Goal: Task Accomplishment & Management: Manage account settings

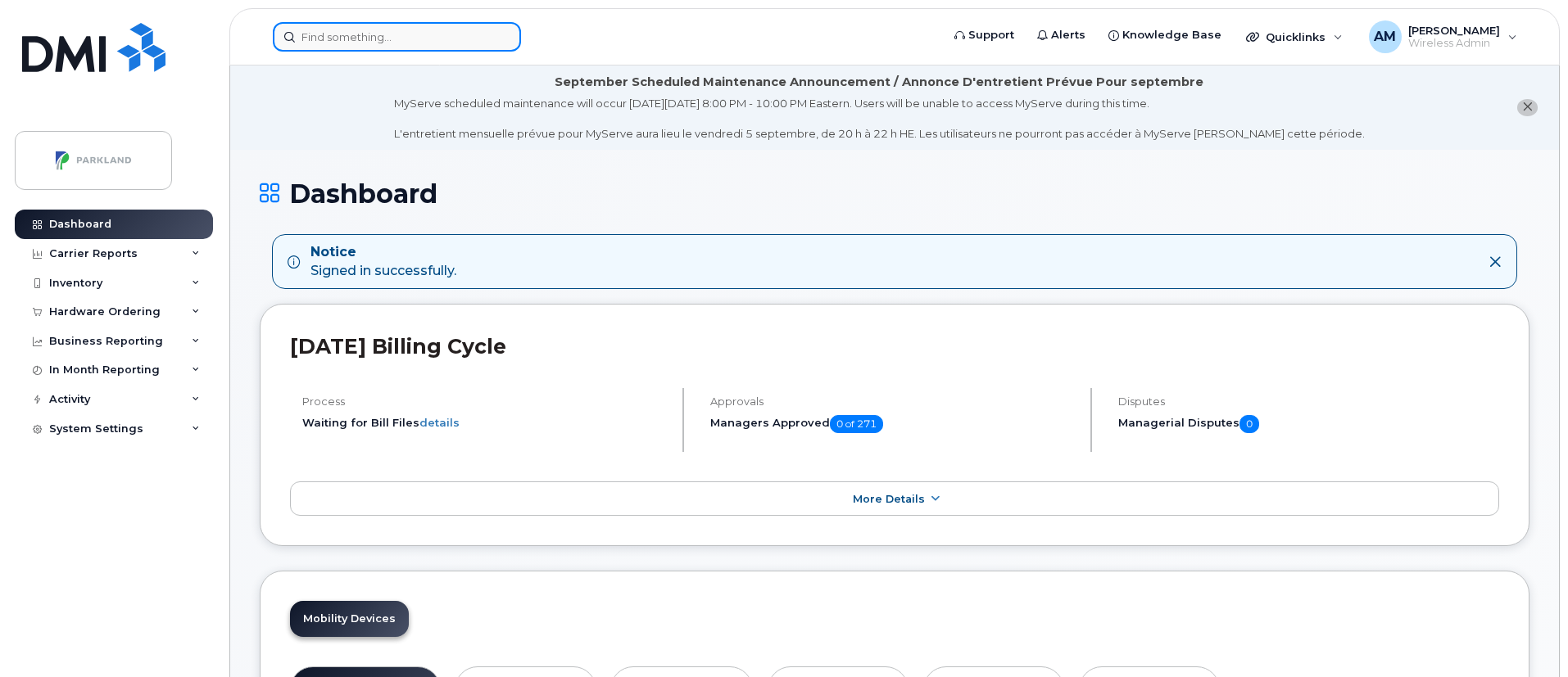
click at [476, 36] on input at bounding box center [397, 36] width 248 height 29
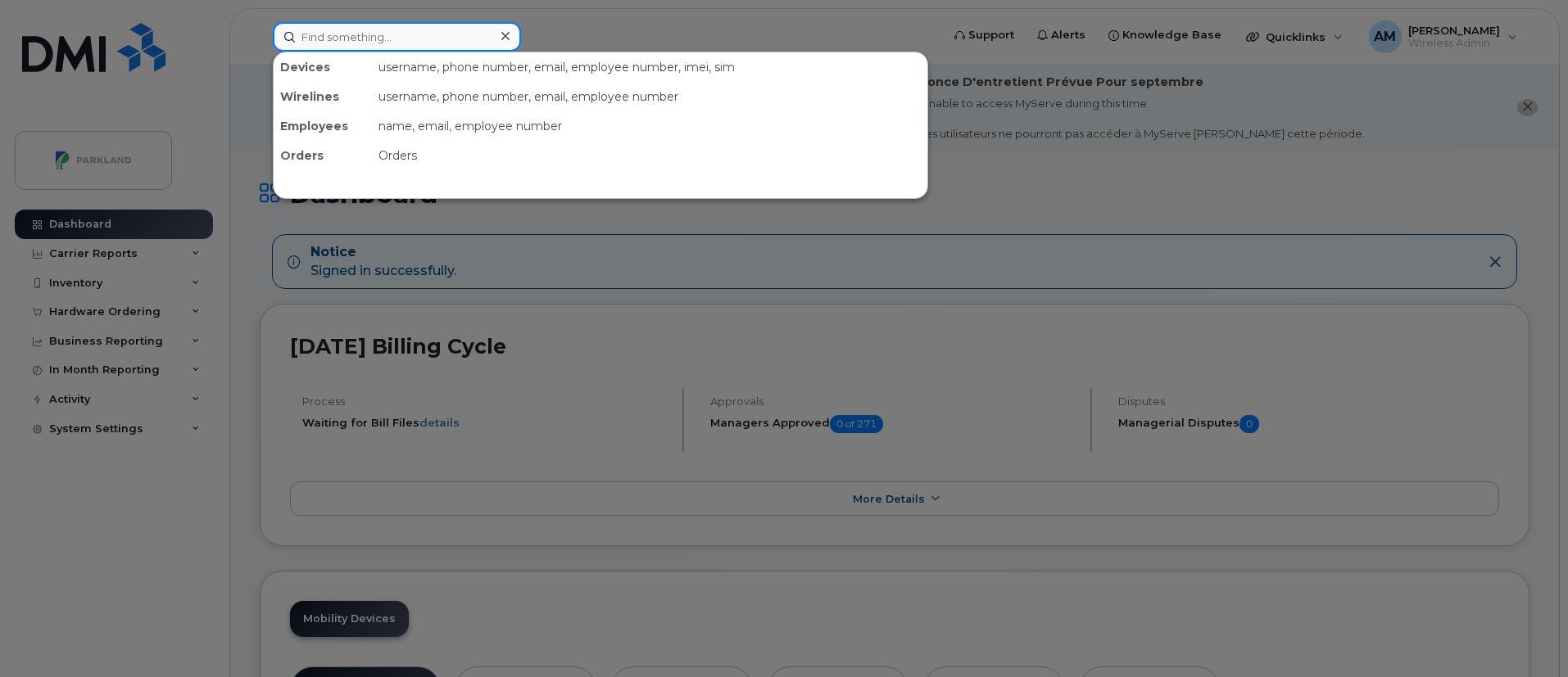
paste input "[PERSON_NAME]"
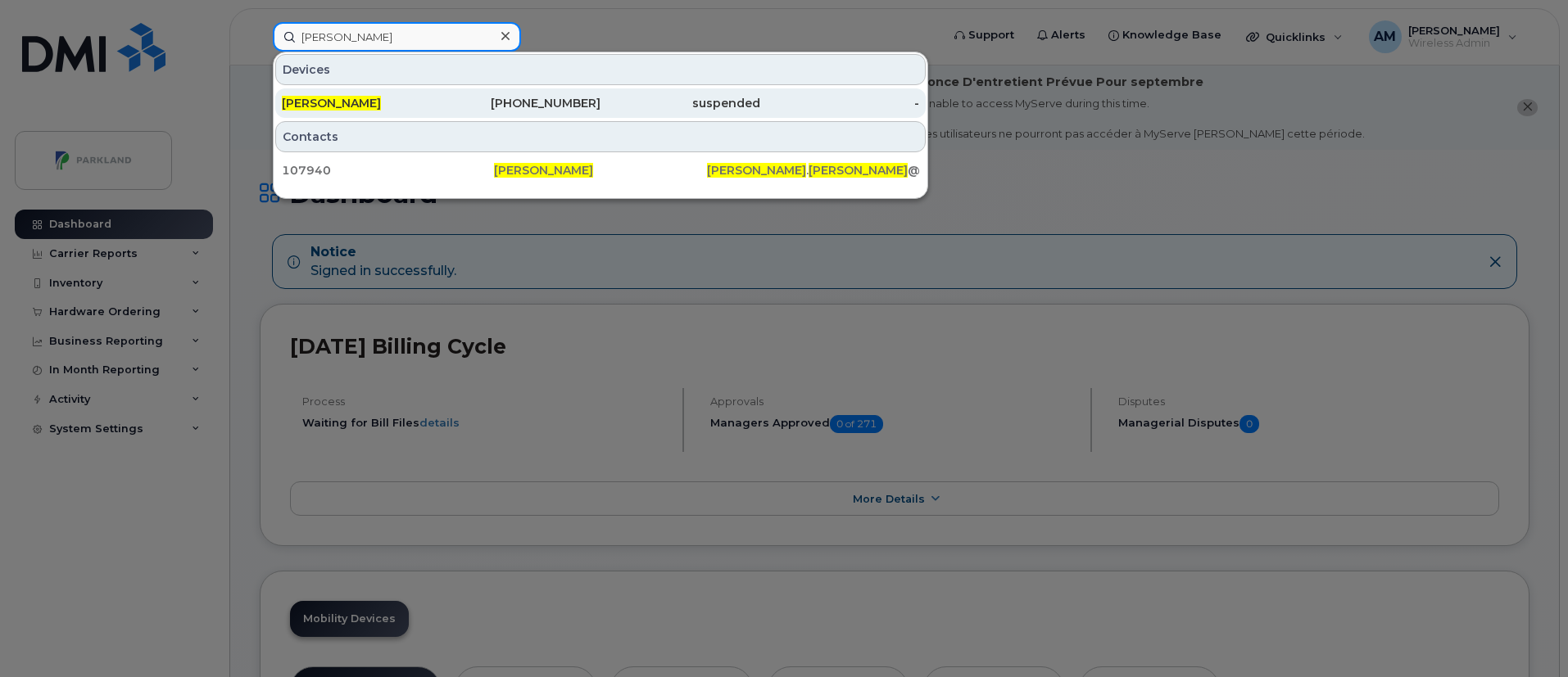
type input "[PERSON_NAME]"
click at [430, 97] on div "[PERSON_NAME]" at bounding box center [361, 103] width 159 height 17
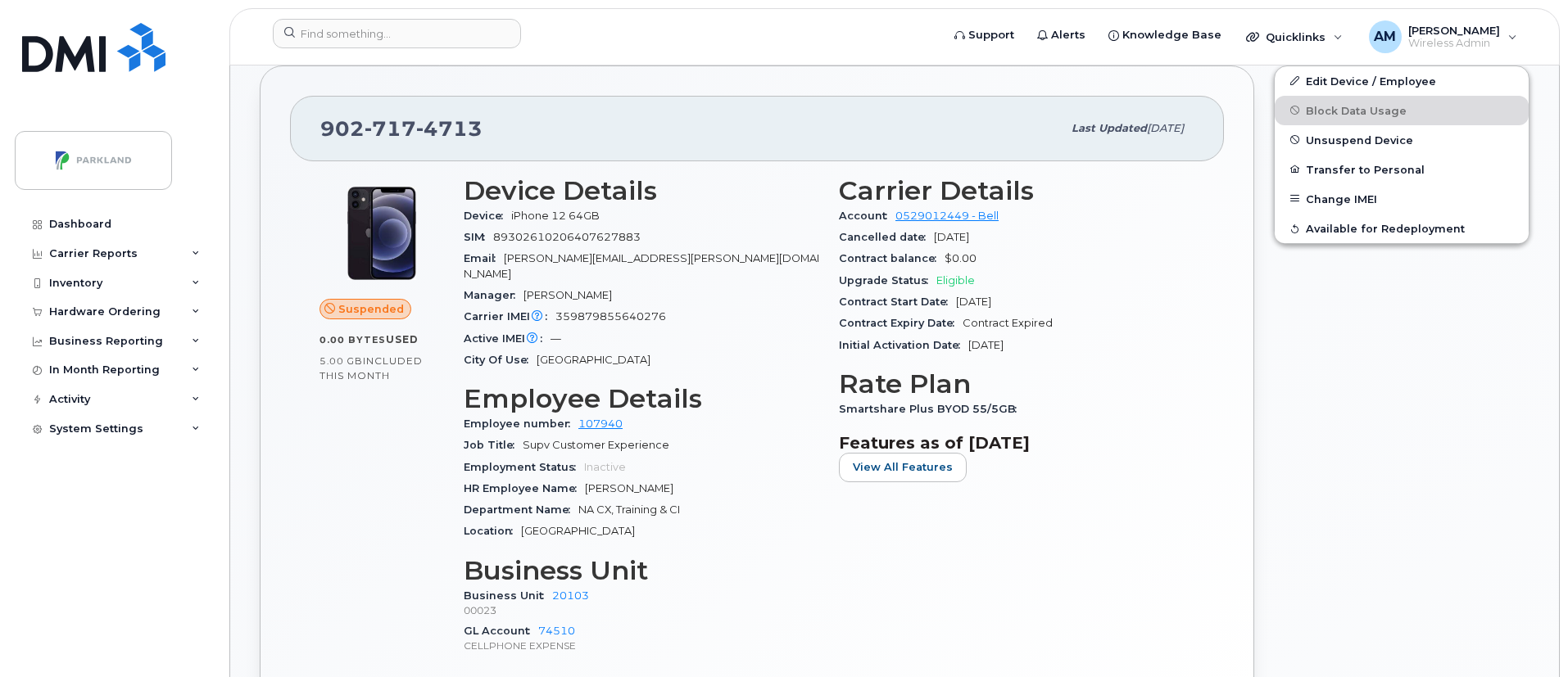
scroll to position [691, 0]
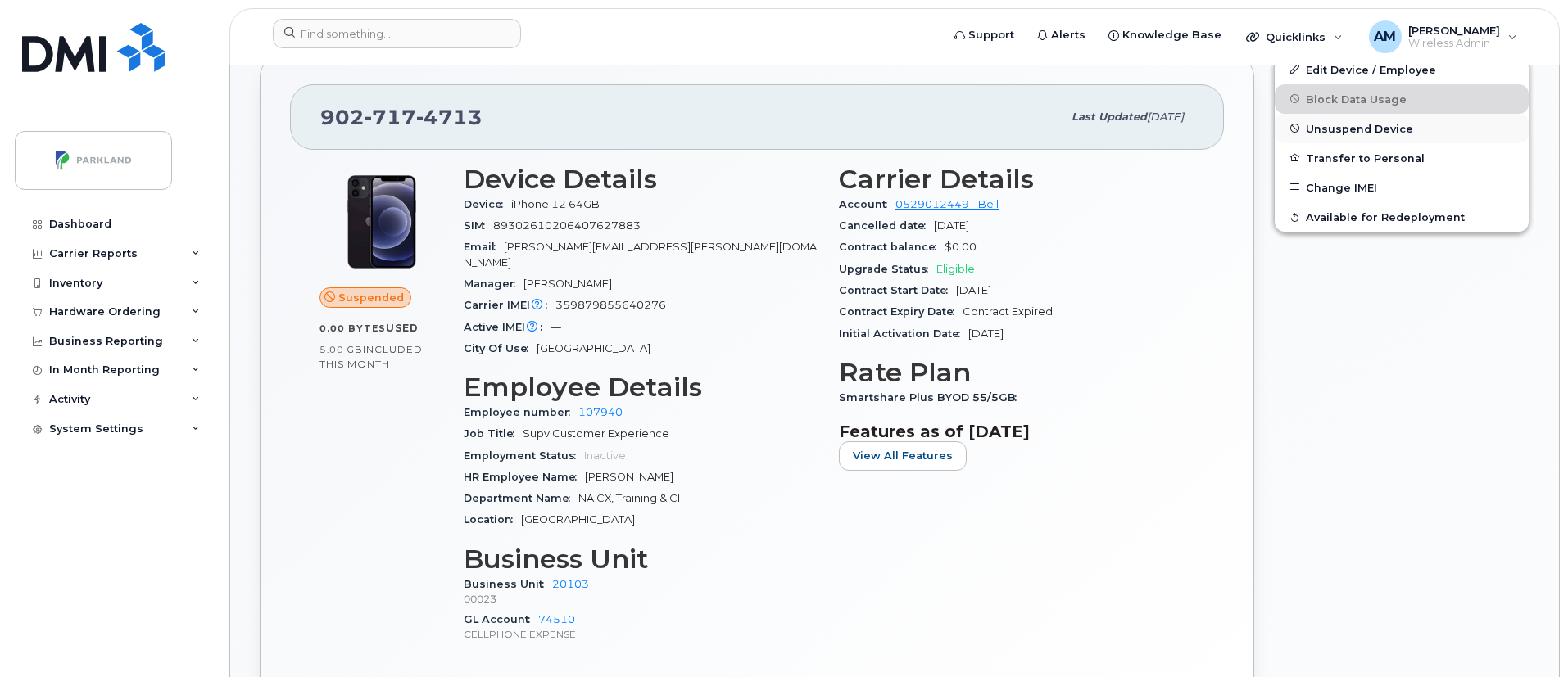
click at [1379, 130] on span "Unsuspend Device" at bounding box center [1360, 129] width 107 height 12
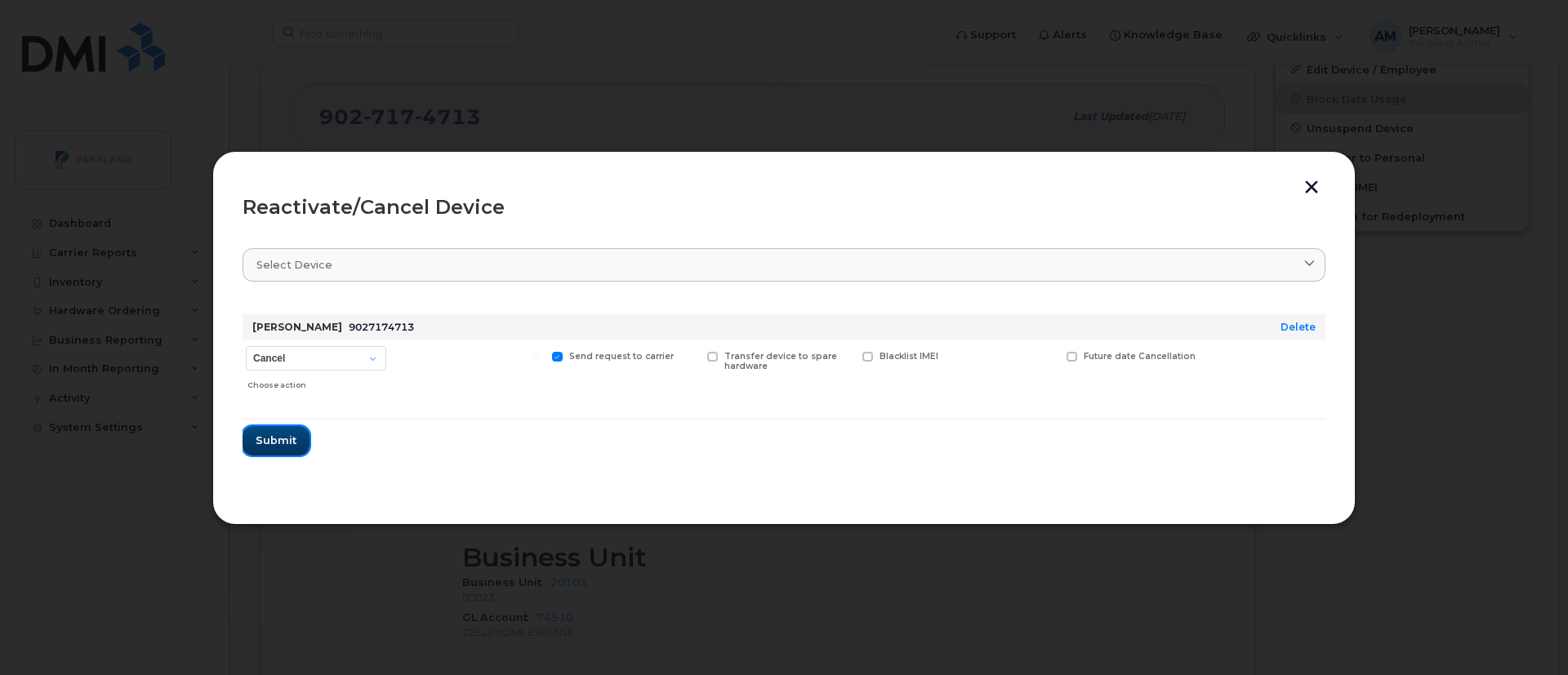
click at [276, 442] on span "Submit" at bounding box center [276, 441] width 41 height 16
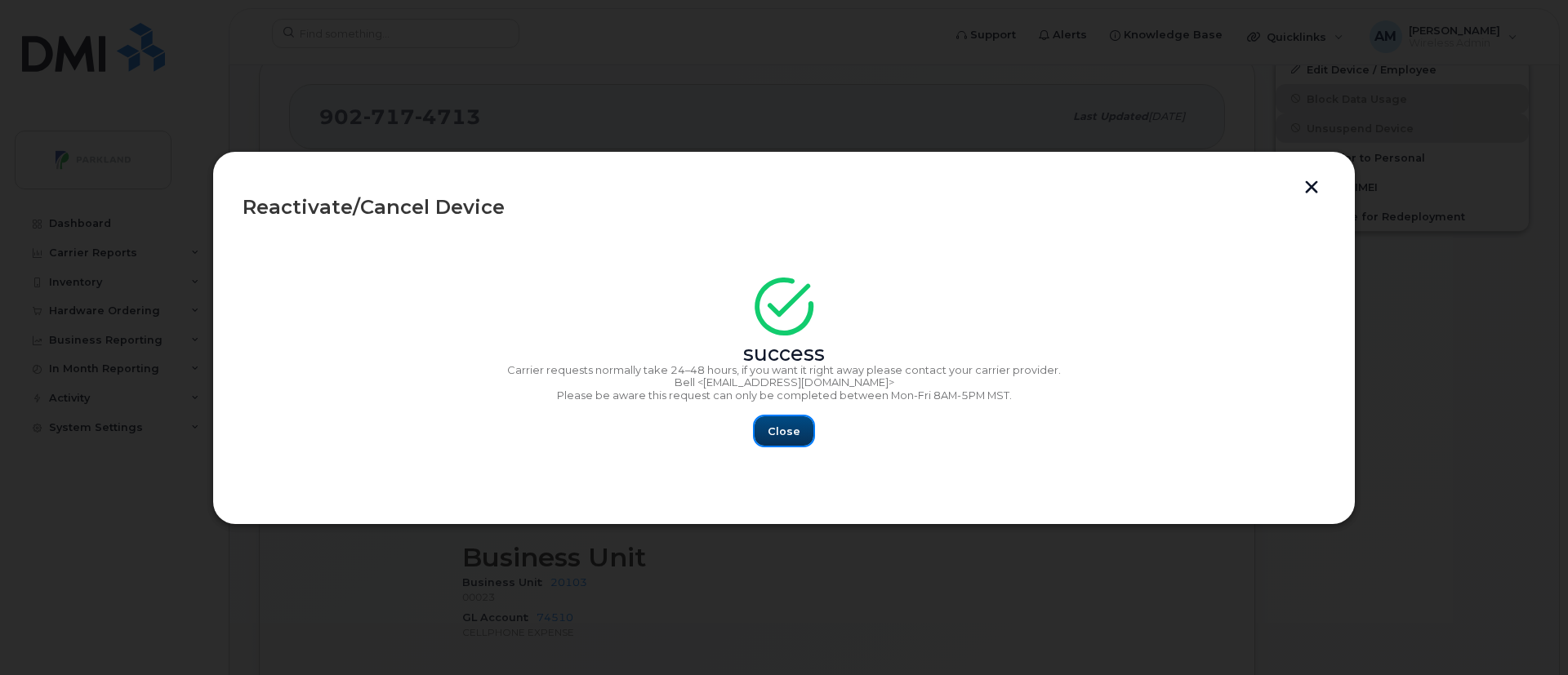
click at [781, 418] on button "Close" at bounding box center [783, 430] width 59 height 29
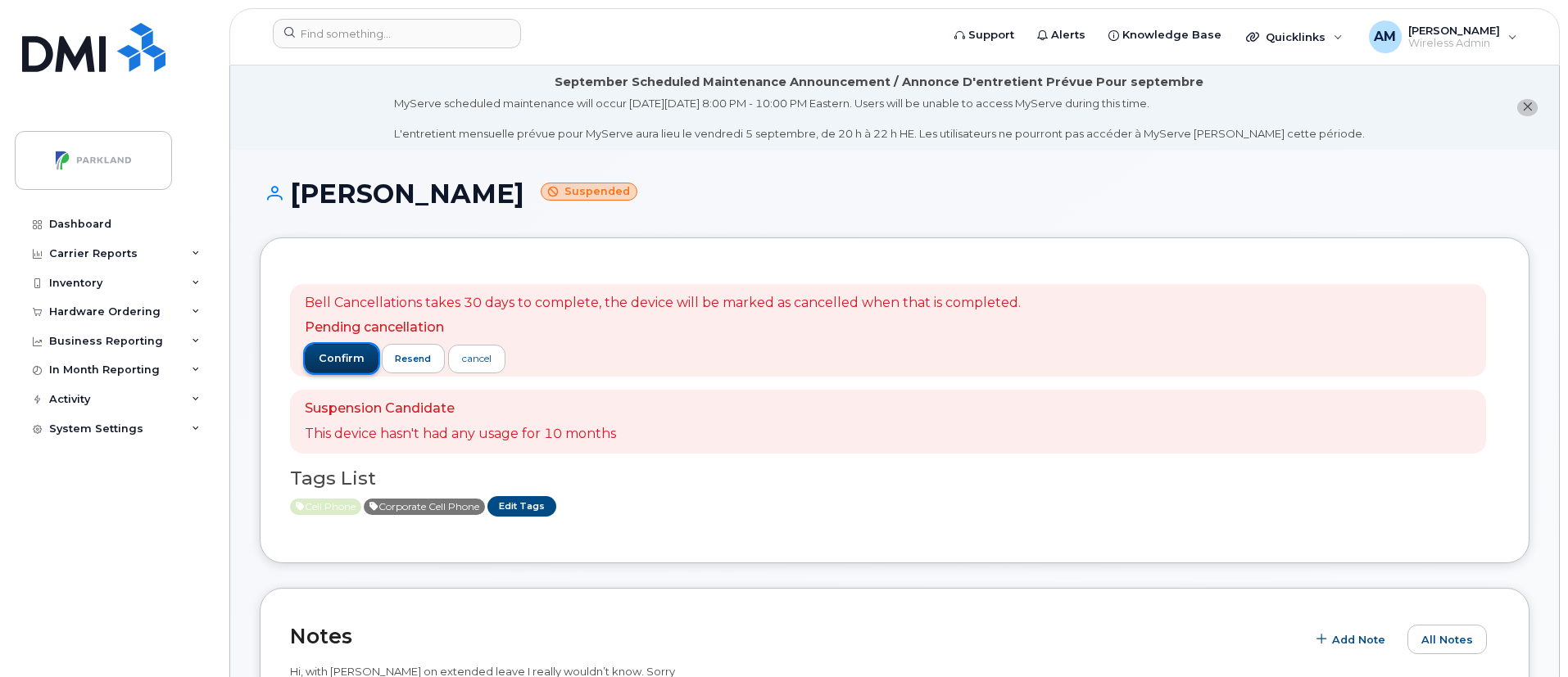
click at [322, 351] on span "confirm" at bounding box center [342, 358] width 46 height 15
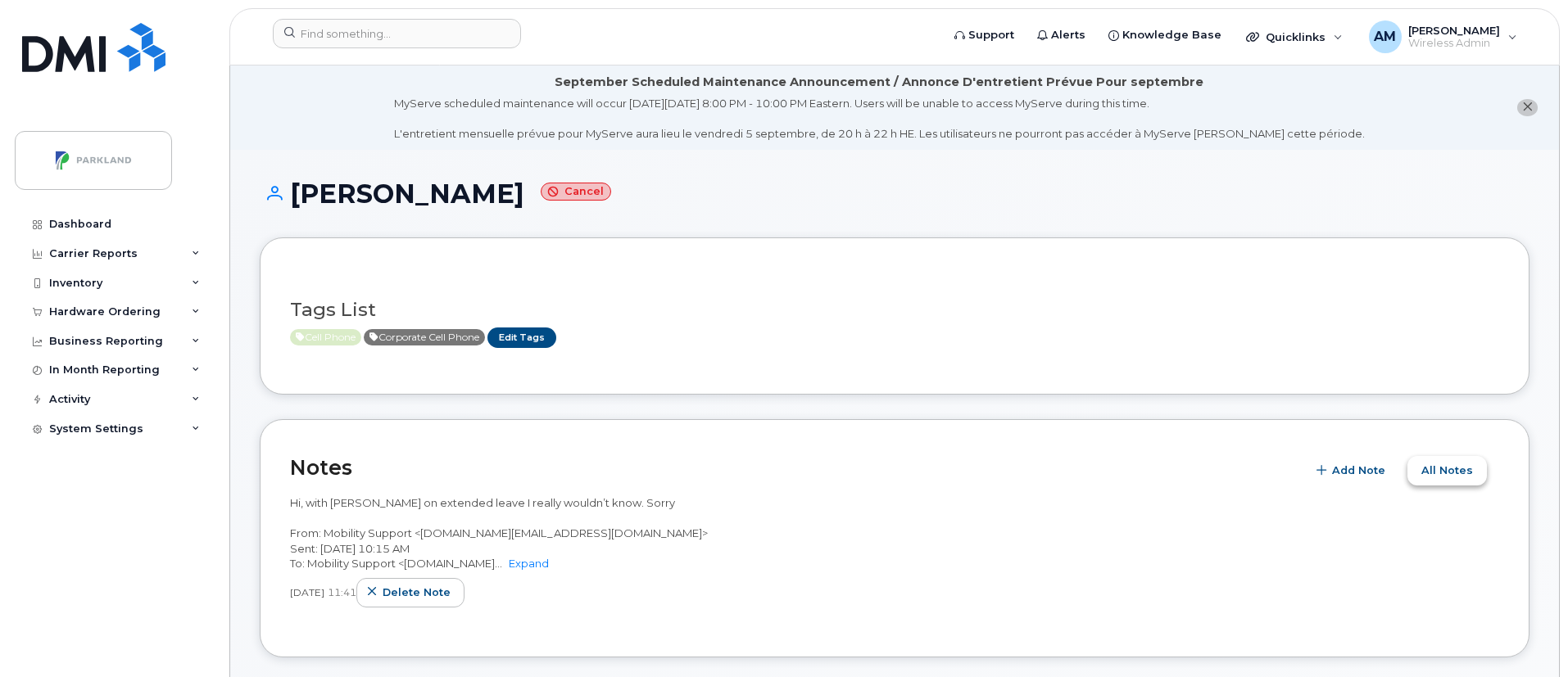
click at [1453, 472] on span "All Notes" at bounding box center [1447, 471] width 52 height 16
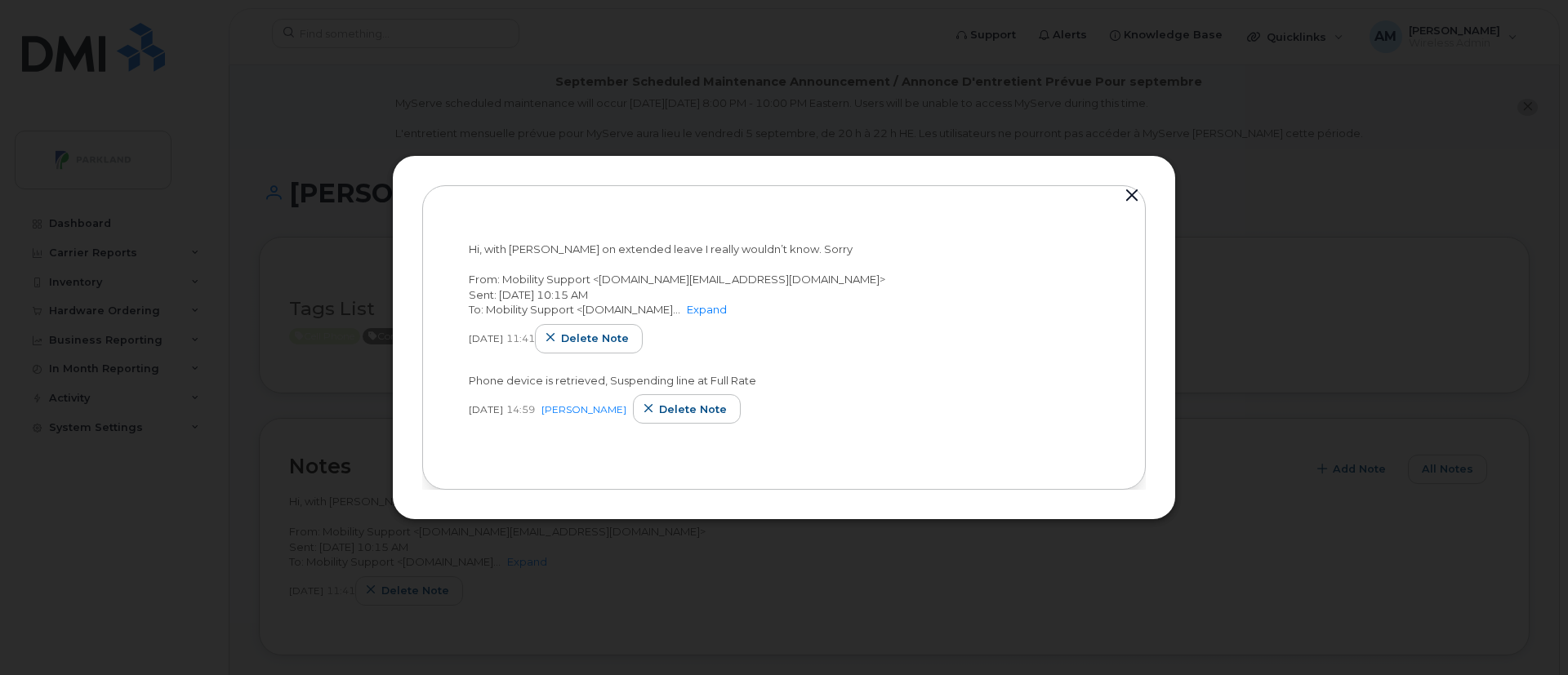
click at [1114, 193] on div "Hi, with Matt on extended leave I really wouldn’t know. Sorry From: Mobility Su…" at bounding box center [784, 337] width 723 height 305
click at [1123, 193] on button "button" at bounding box center [1132, 196] width 25 height 23
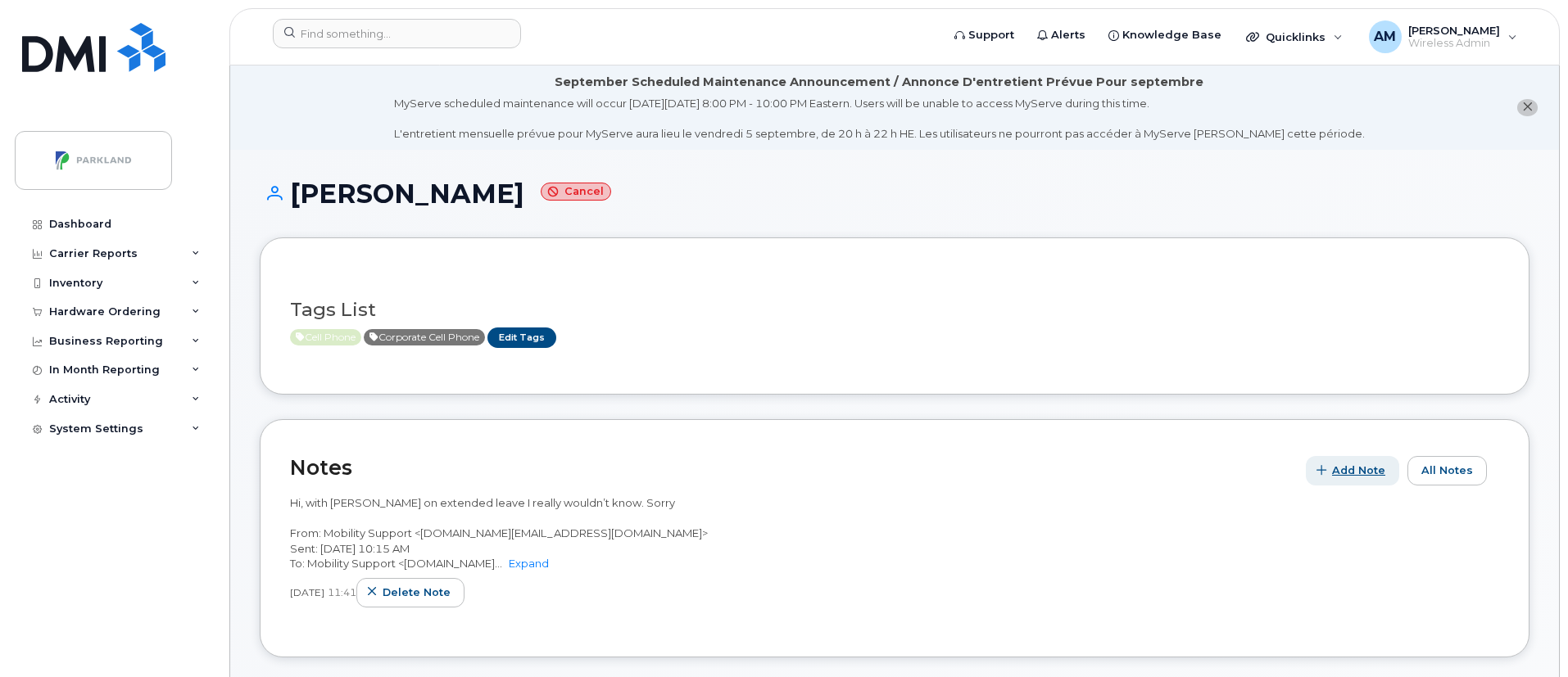
click at [1348, 467] on span "Add Note" at bounding box center [1358, 471] width 53 height 16
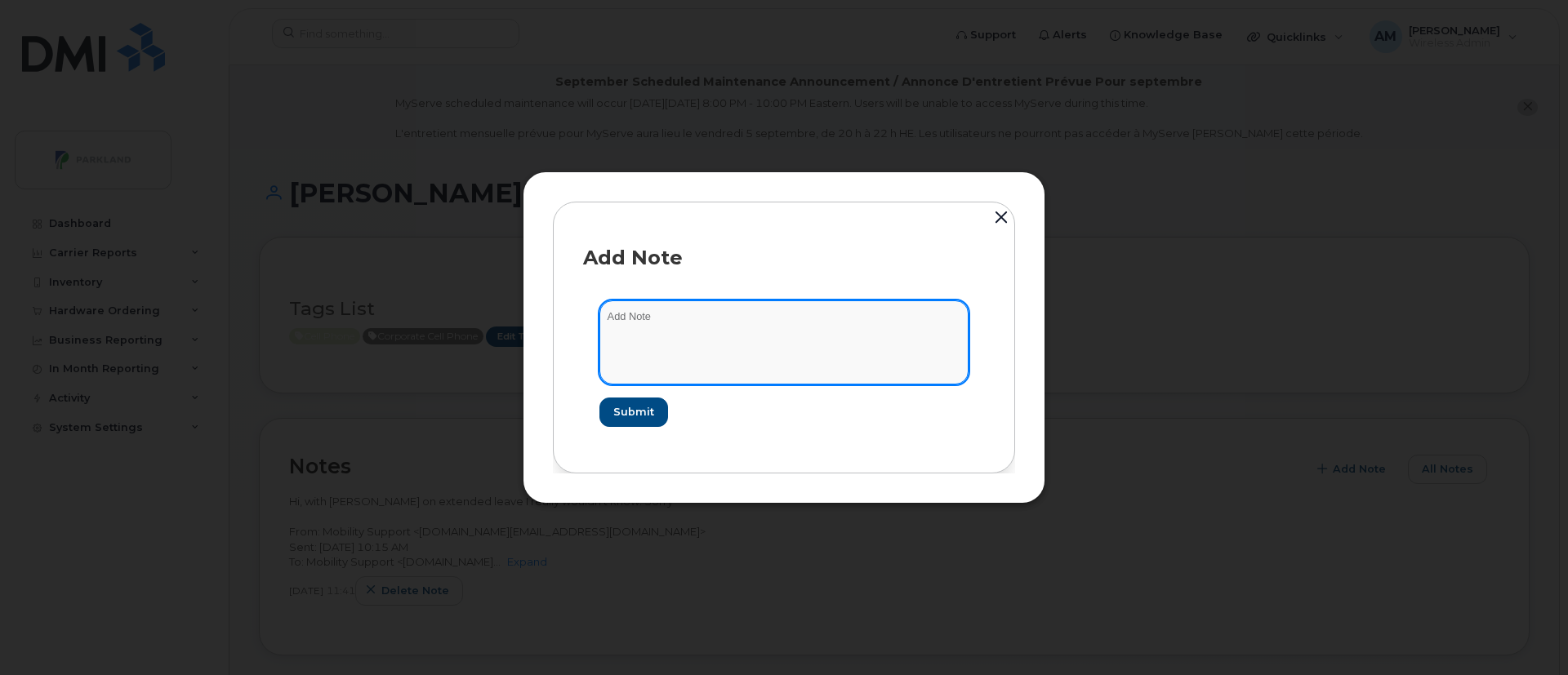
click at [670, 358] on textarea at bounding box center [784, 341] width 369 height 83
paste textarea "SCTASK0553050"
type textarea "SCTASK0553050-Cancelling this ticket as per managers confirmation"
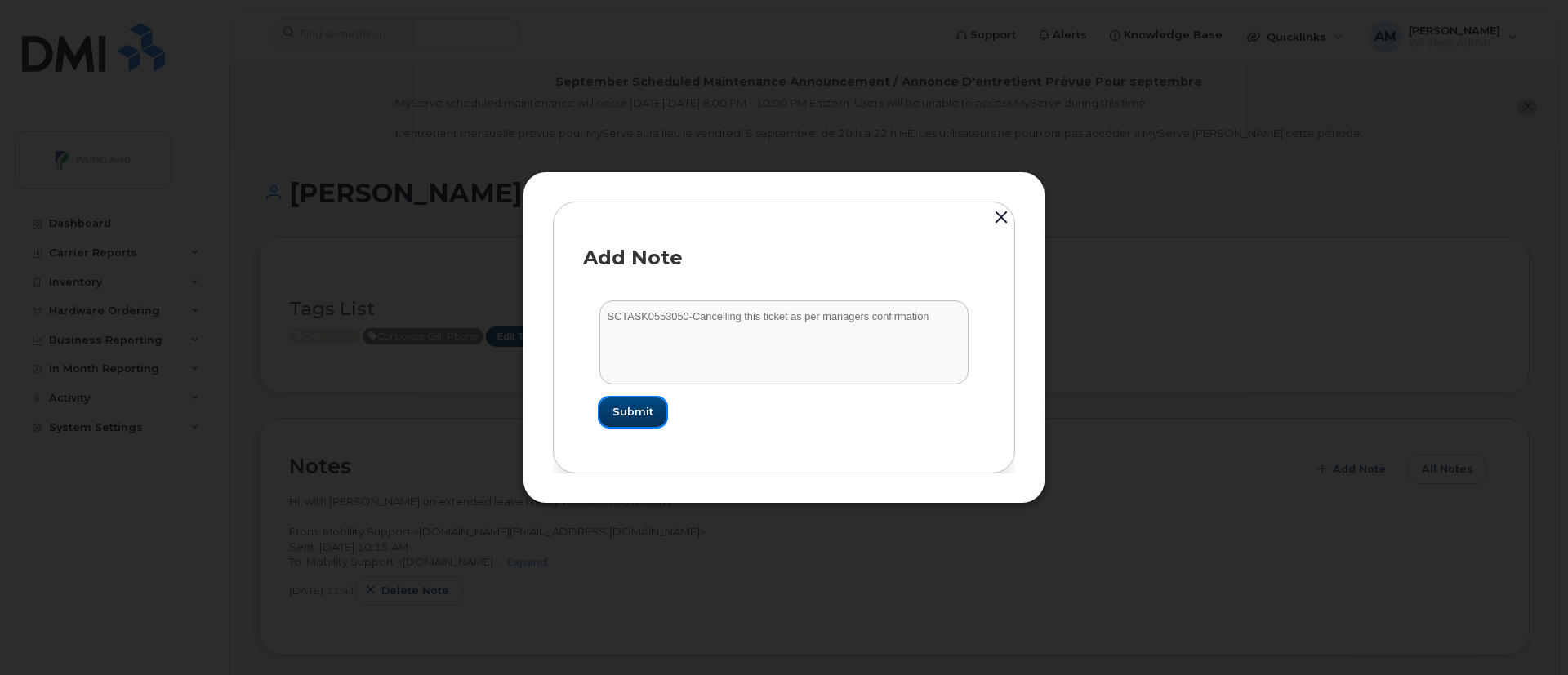
click at [621, 414] on span "Submit" at bounding box center [633, 412] width 41 height 16
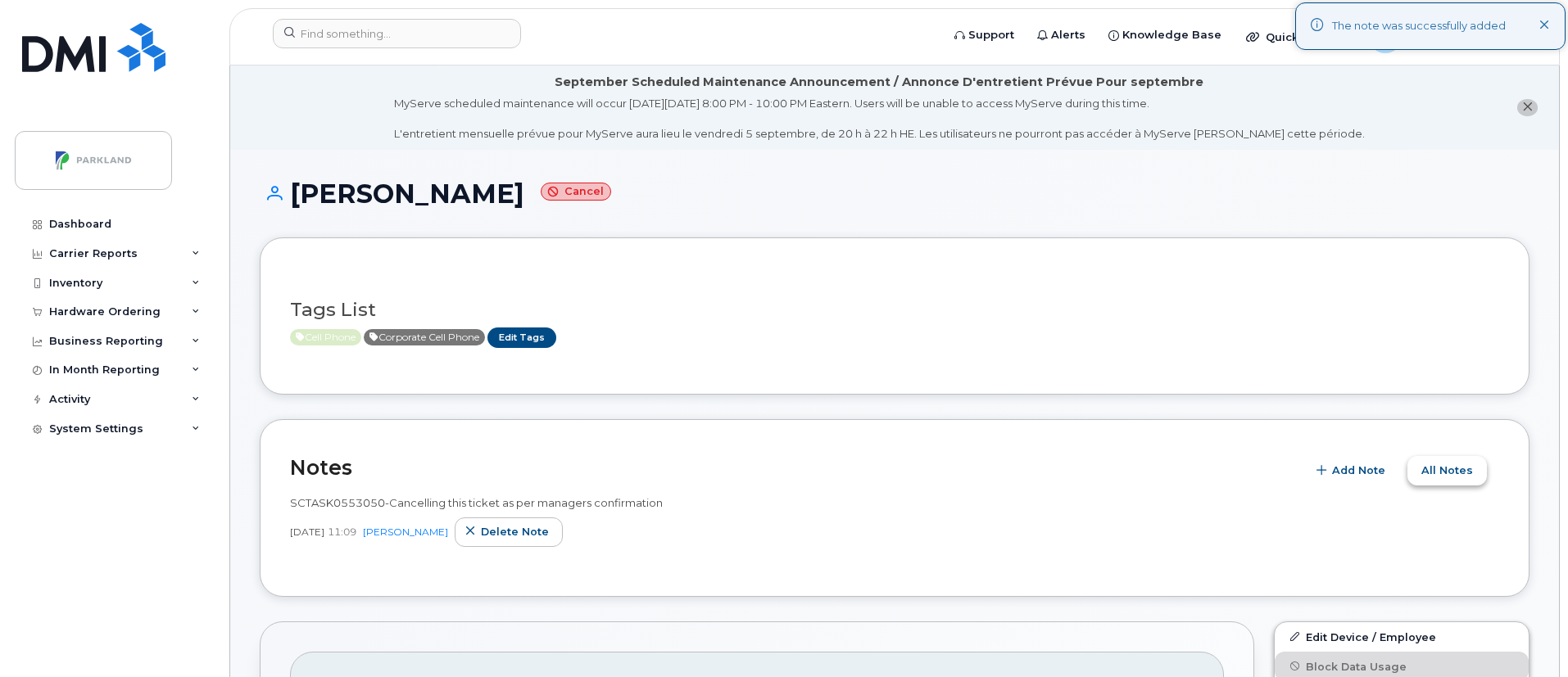
click at [1468, 469] on span "All Notes" at bounding box center [1447, 471] width 52 height 16
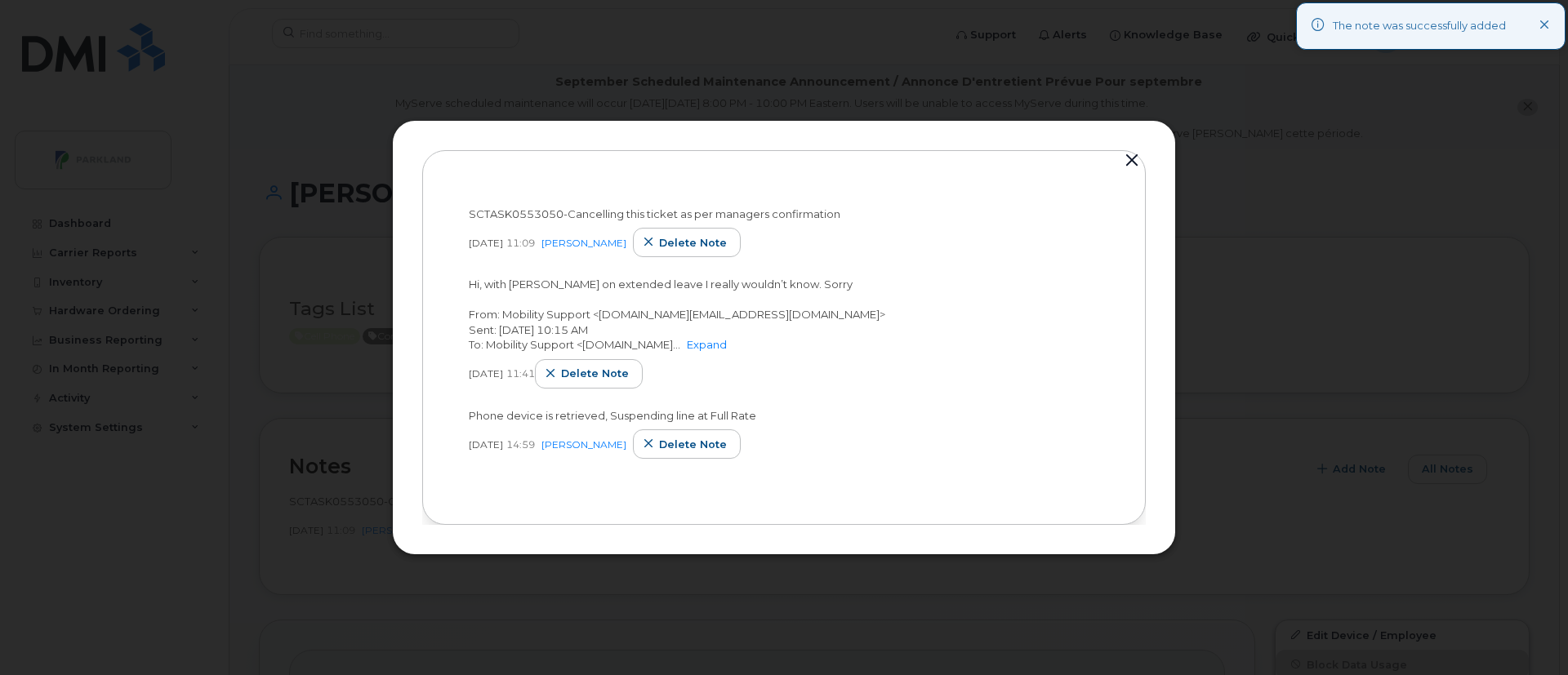
click at [626, 204] on div "SCTASK0553050-Cancelling this ticket as per managers confirmation Sep 02, 2025 …" at bounding box center [783, 338] width 663 height 315
click at [1126, 163] on button "button" at bounding box center [1132, 161] width 25 height 23
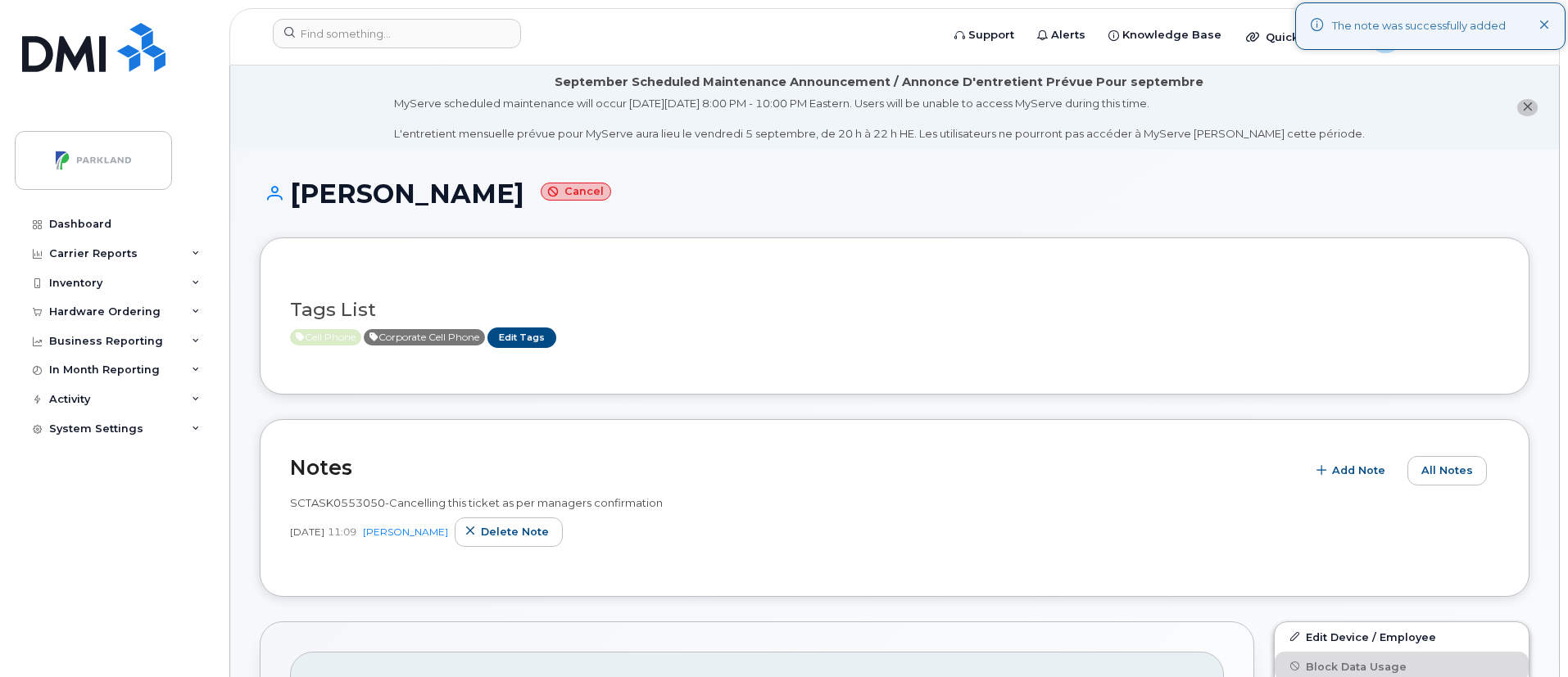
click at [385, 504] on span "SCTASK0553050-Cancelling this ticket as per managers confirmation" at bounding box center [476, 503] width 373 height 13
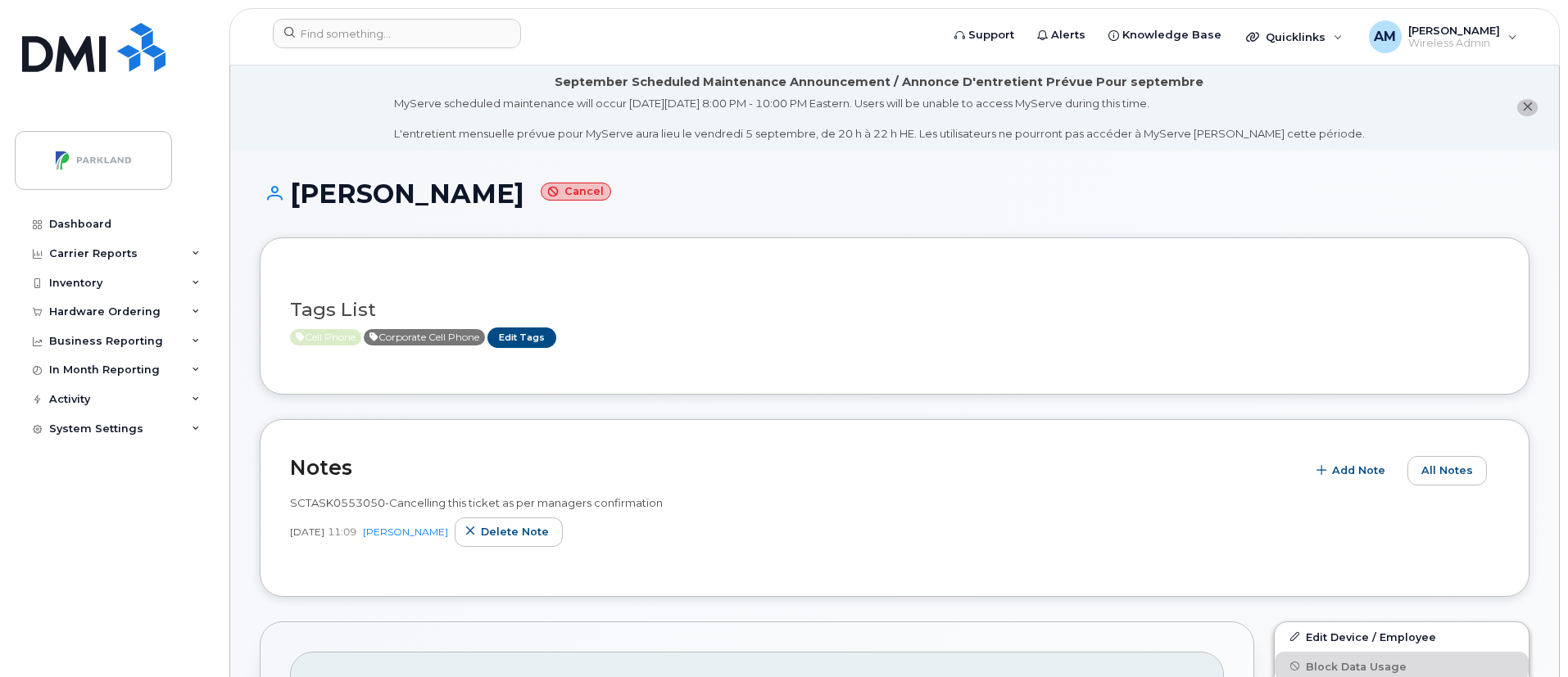
click at [642, 504] on span "SCTASK0553050-Cancelling this ticket as per managers confirmation" at bounding box center [476, 503] width 373 height 13
click at [507, 534] on span "Delete note" at bounding box center [514, 532] width 68 height 16
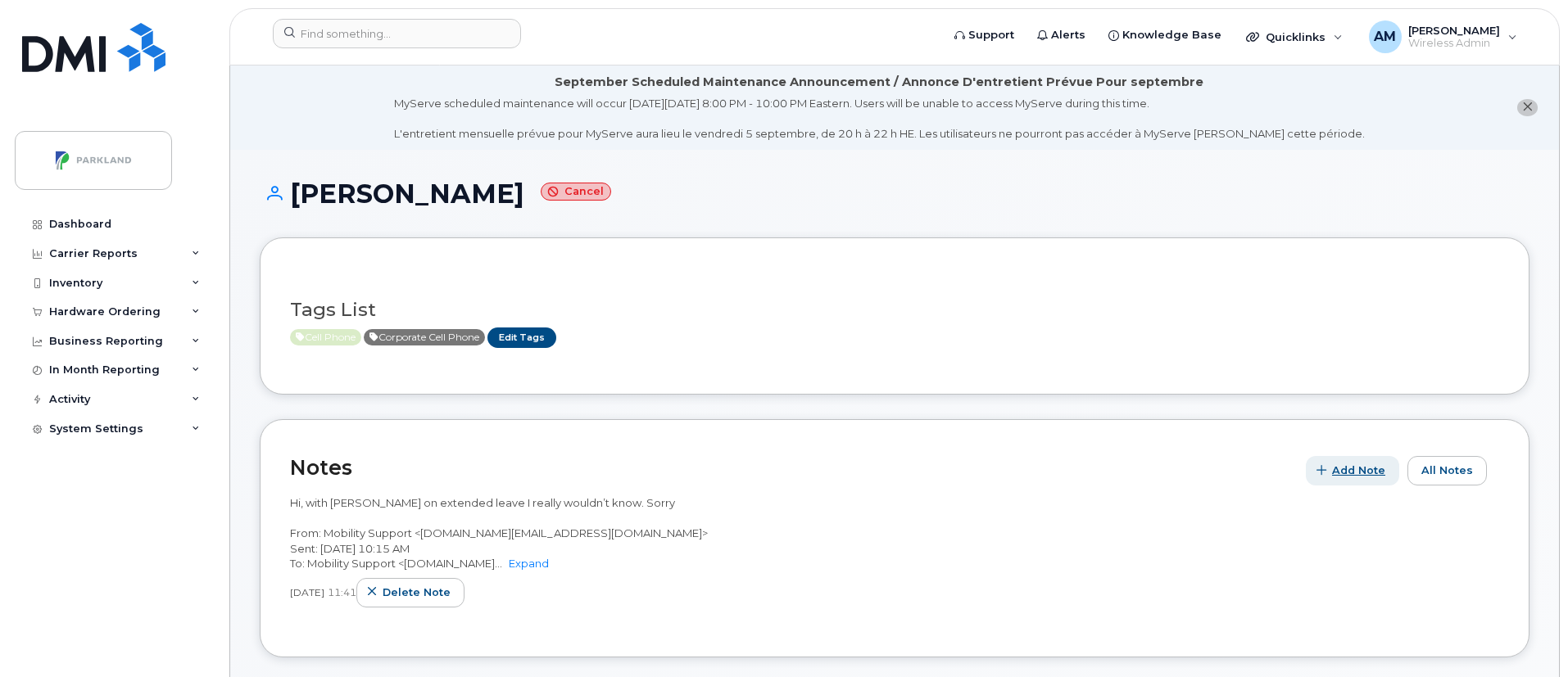
click at [1351, 463] on span "Add Note" at bounding box center [1358, 471] width 53 height 16
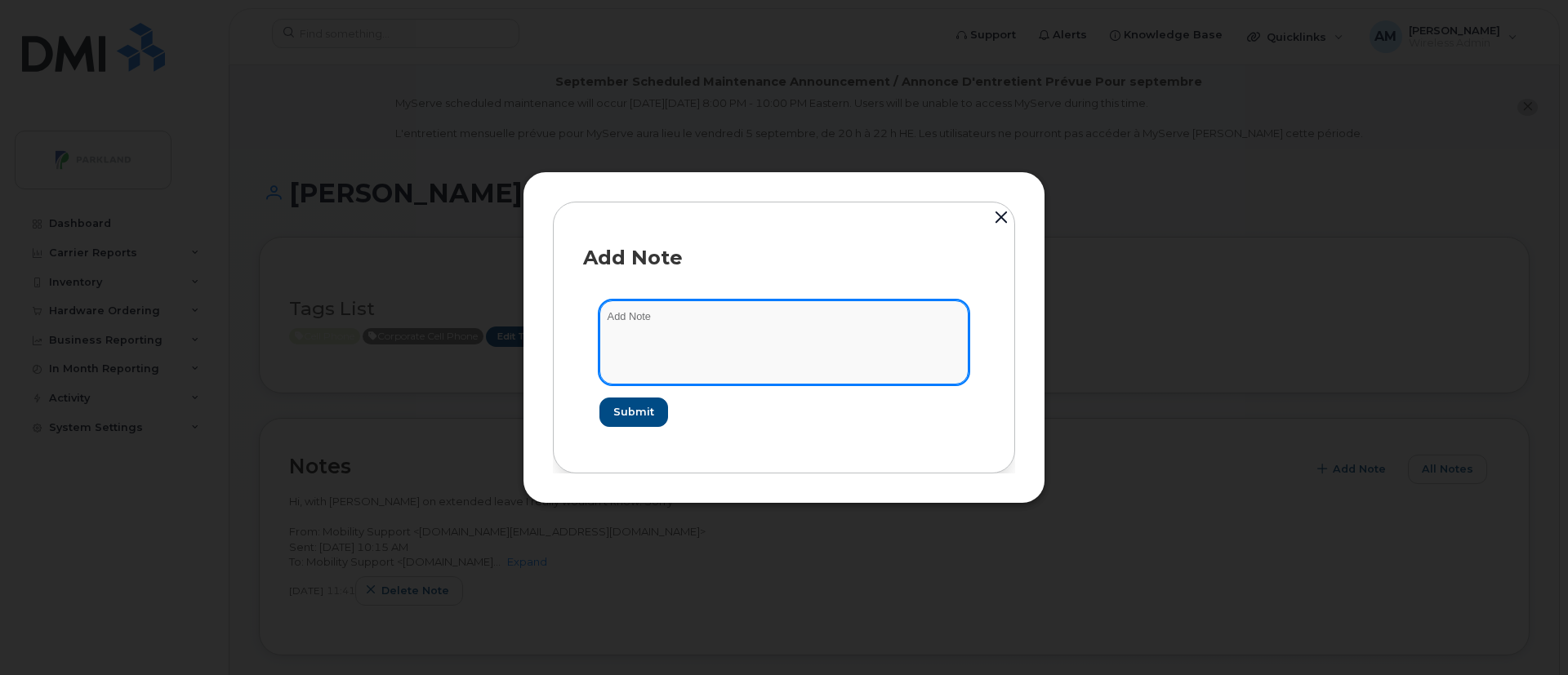
click at [646, 313] on textarea at bounding box center [784, 341] width 369 height 83
paste textarea "SCTASK0553050"
click at [895, 317] on textarea "SCTASK0553050-Cancelling this line as per manager conf" at bounding box center [784, 341] width 369 height 83
type textarea "SCTASK0553050-Cancelling this line as per manager confirmation"
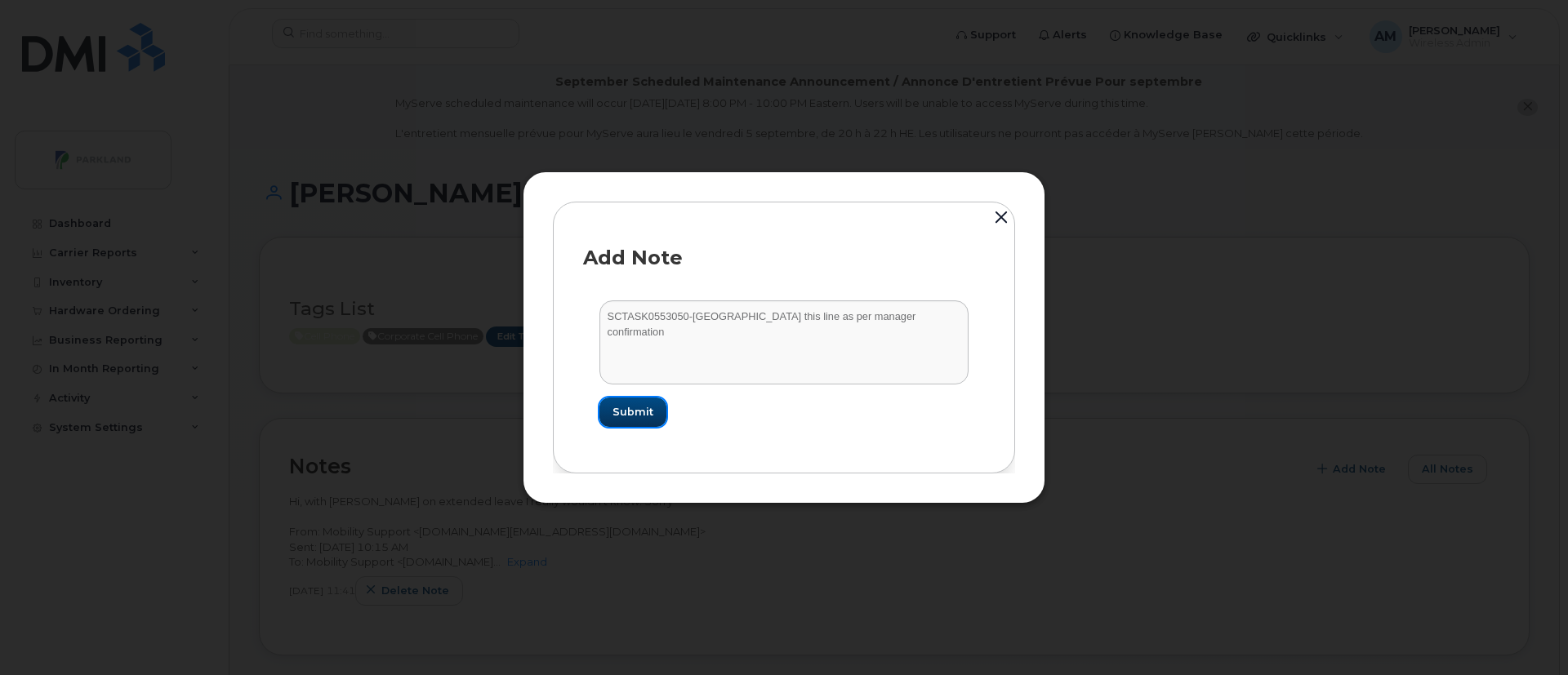
click at [643, 404] on span "Submit" at bounding box center [633, 412] width 41 height 16
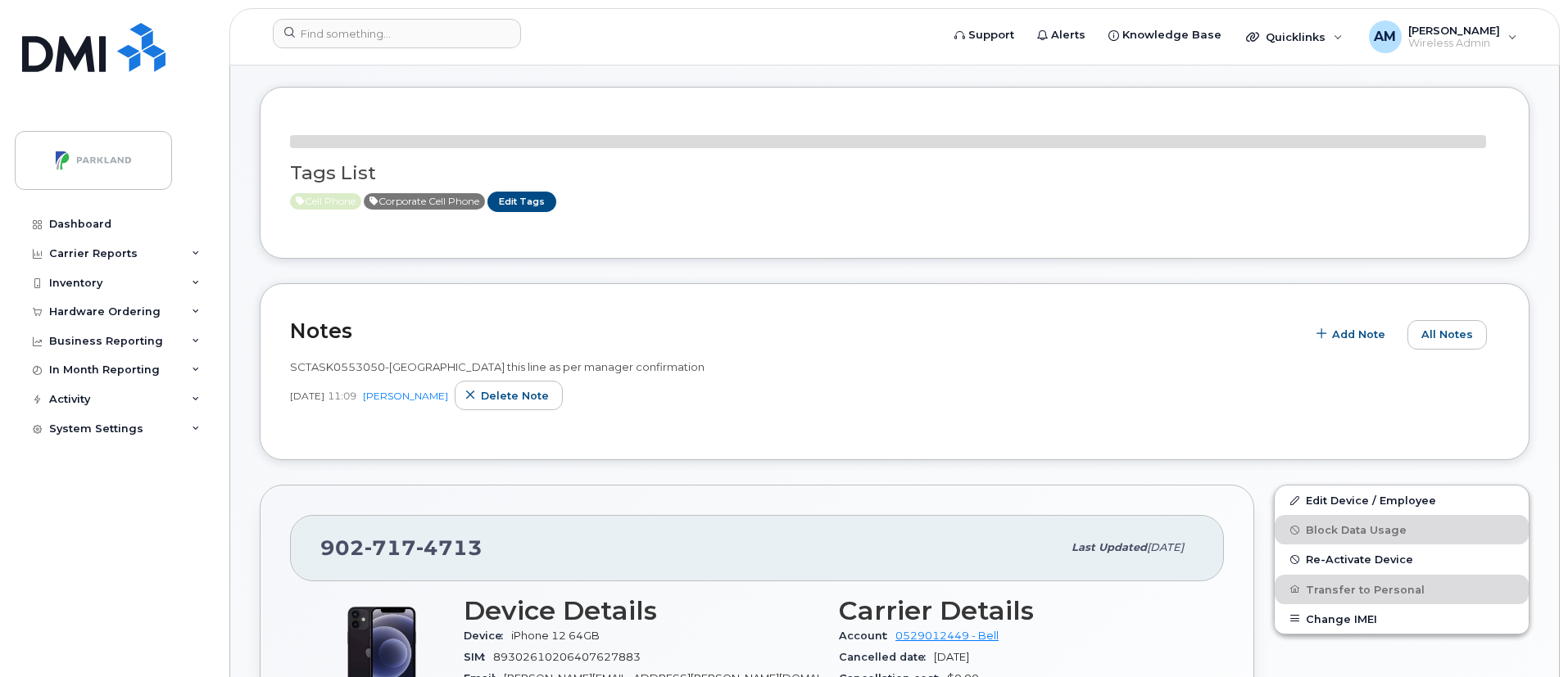
scroll to position [211, 0]
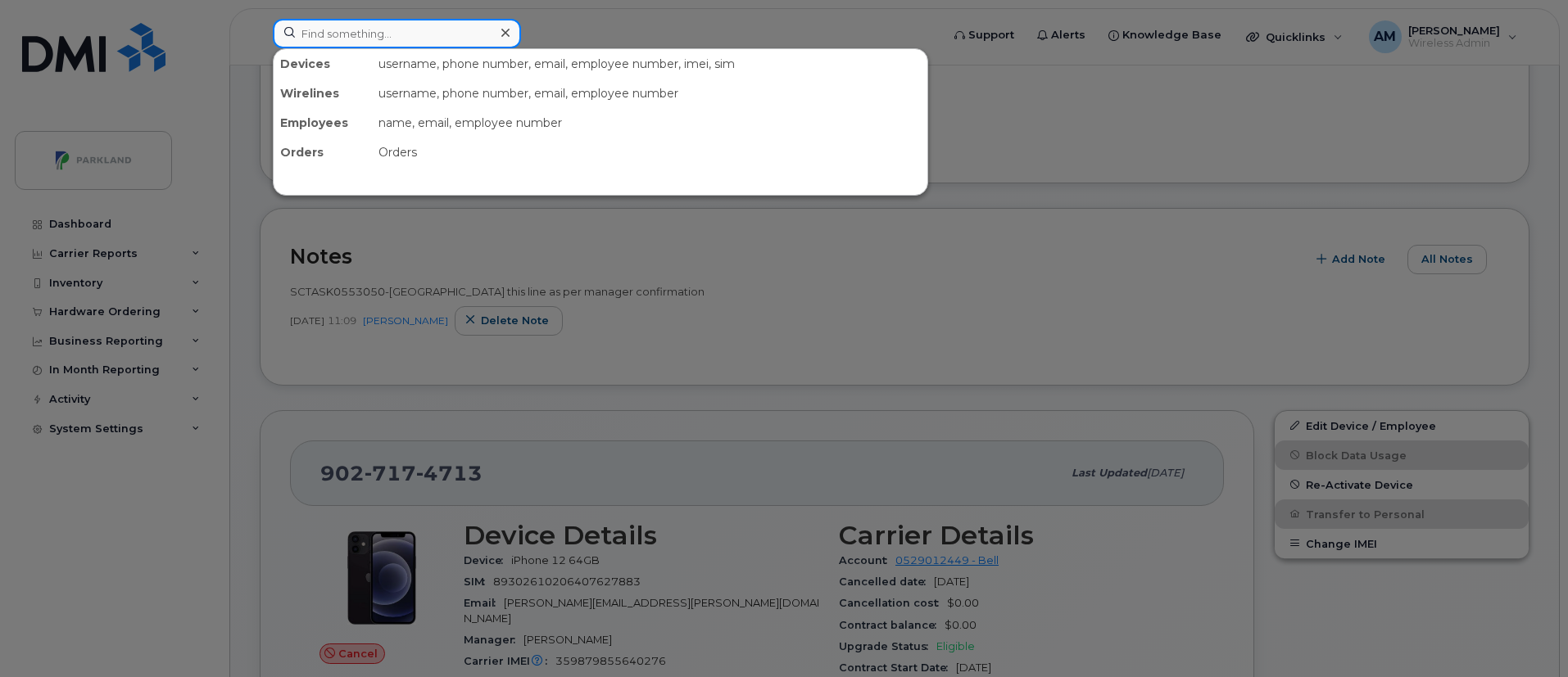
click at [442, 33] on input at bounding box center [397, 33] width 248 height 29
paste input "[PERSON_NAME]"
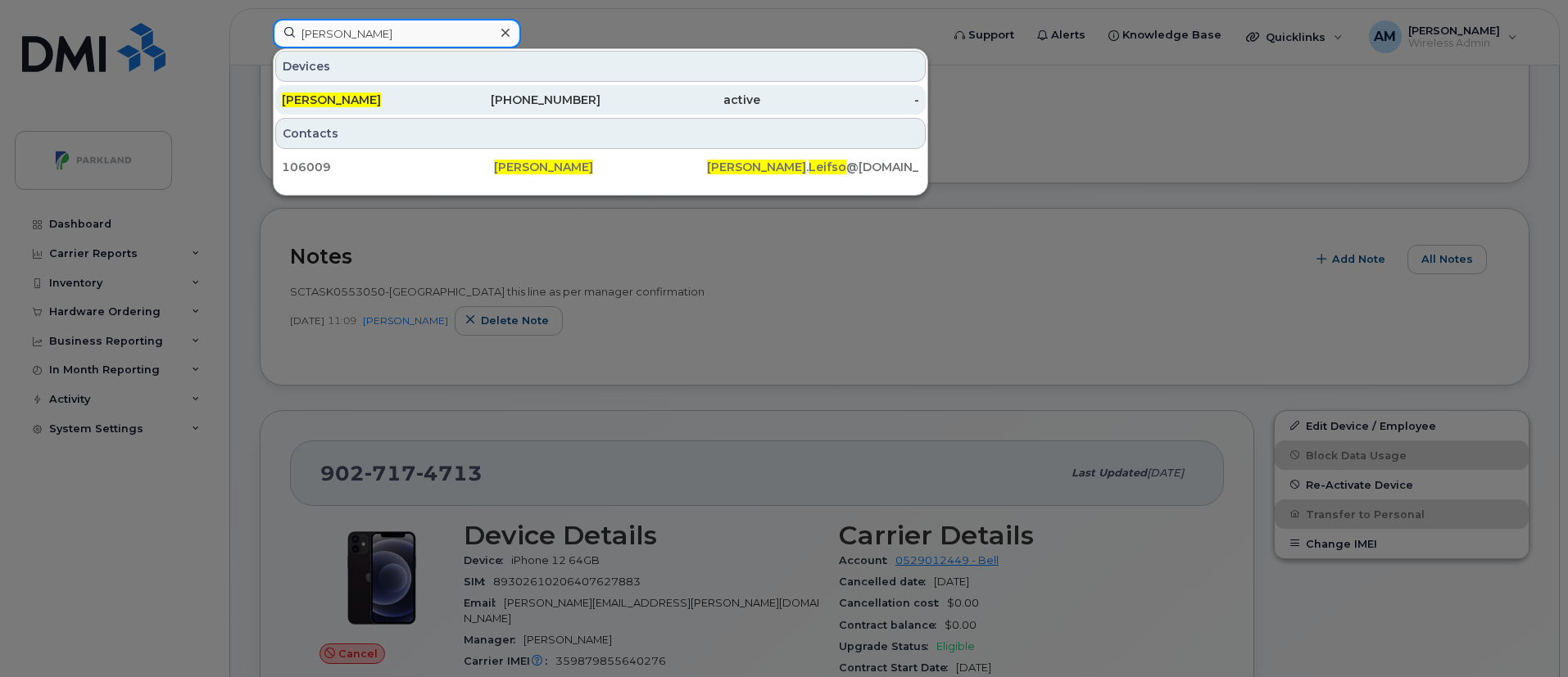
type input "[PERSON_NAME]"
click at [436, 91] on div "[PERSON_NAME]" at bounding box center [361, 99] width 159 height 29
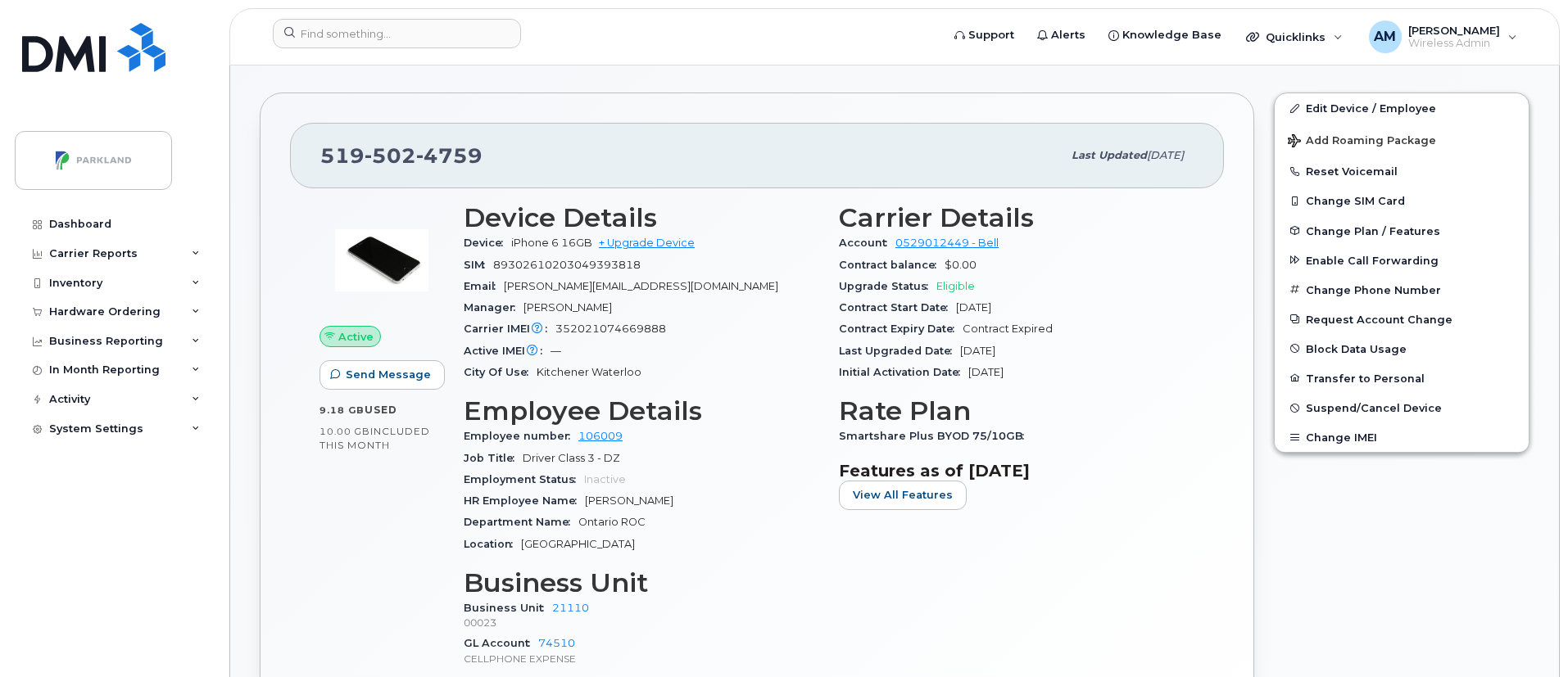
scroll to position [380, 0]
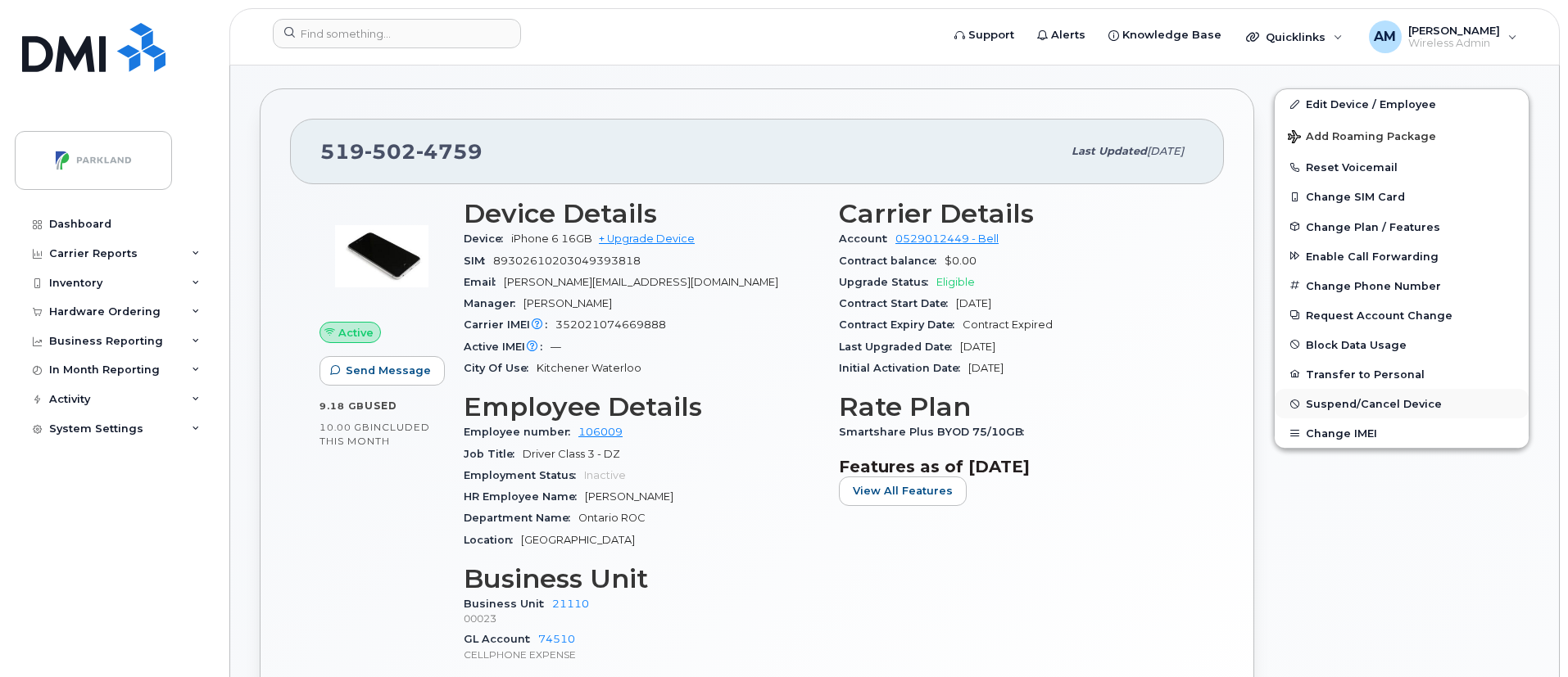
click at [1348, 405] on span "Suspend/Cancel Device" at bounding box center [1374, 404] width 136 height 12
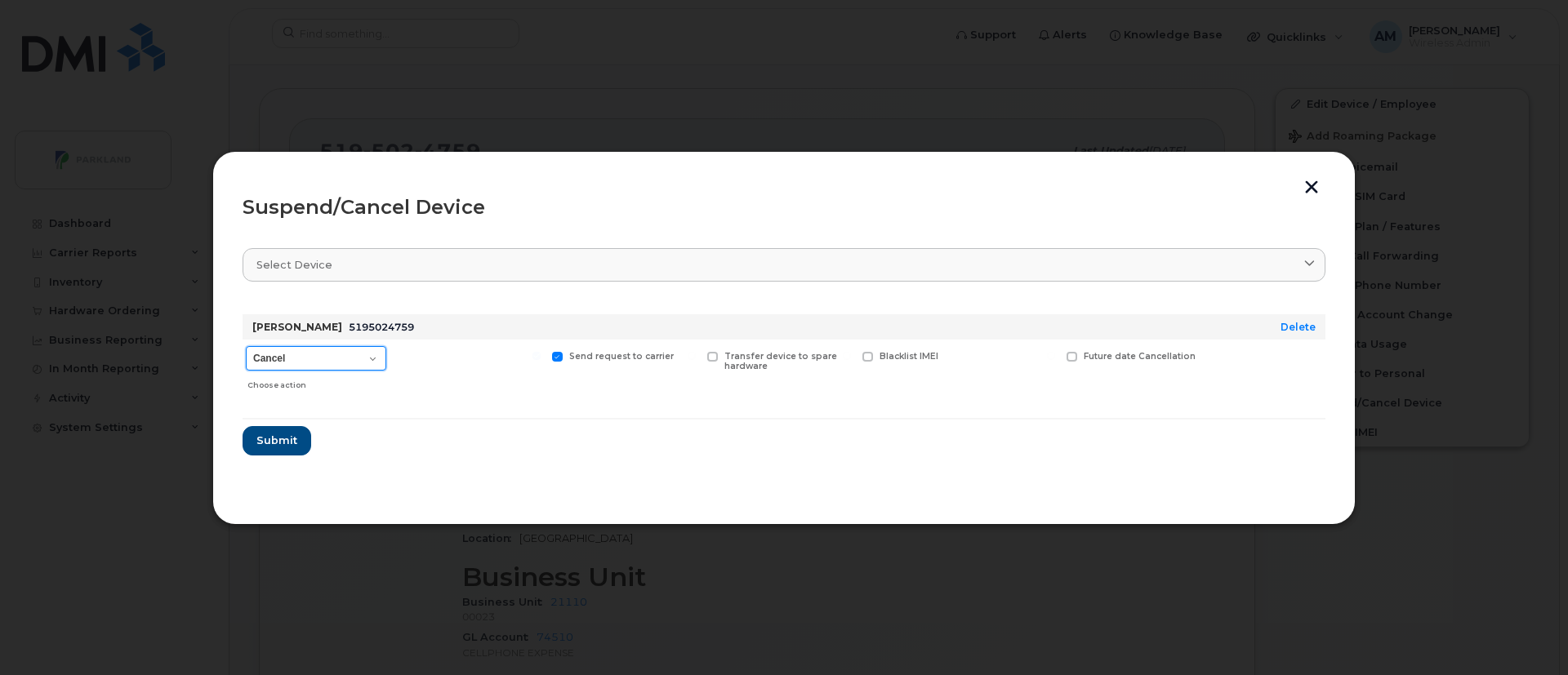
click at [298, 364] on select "Cancel Suspend - Extend Suspension Suspend - Reduced Rate Suspend - Full Rate S…" at bounding box center [316, 358] width 140 height 25
select select "[object Object]"
click at [246, 346] on select "Cancel Suspend - Extend Suspension Suspend - Reduced Rate Suspend - Full Rate S…" at bounding box center [316, 358] width 140 height 25
click at [332, 470] on section "Select device Type first three symbols or more Dale Leifso 5195024759 Delete Ca…" at bounding box center [783, 364] width 1082 height 262
click at [381, 352] on input "Available for new activations/redeployments" at bounding box center [381, 355] width 8 height 8
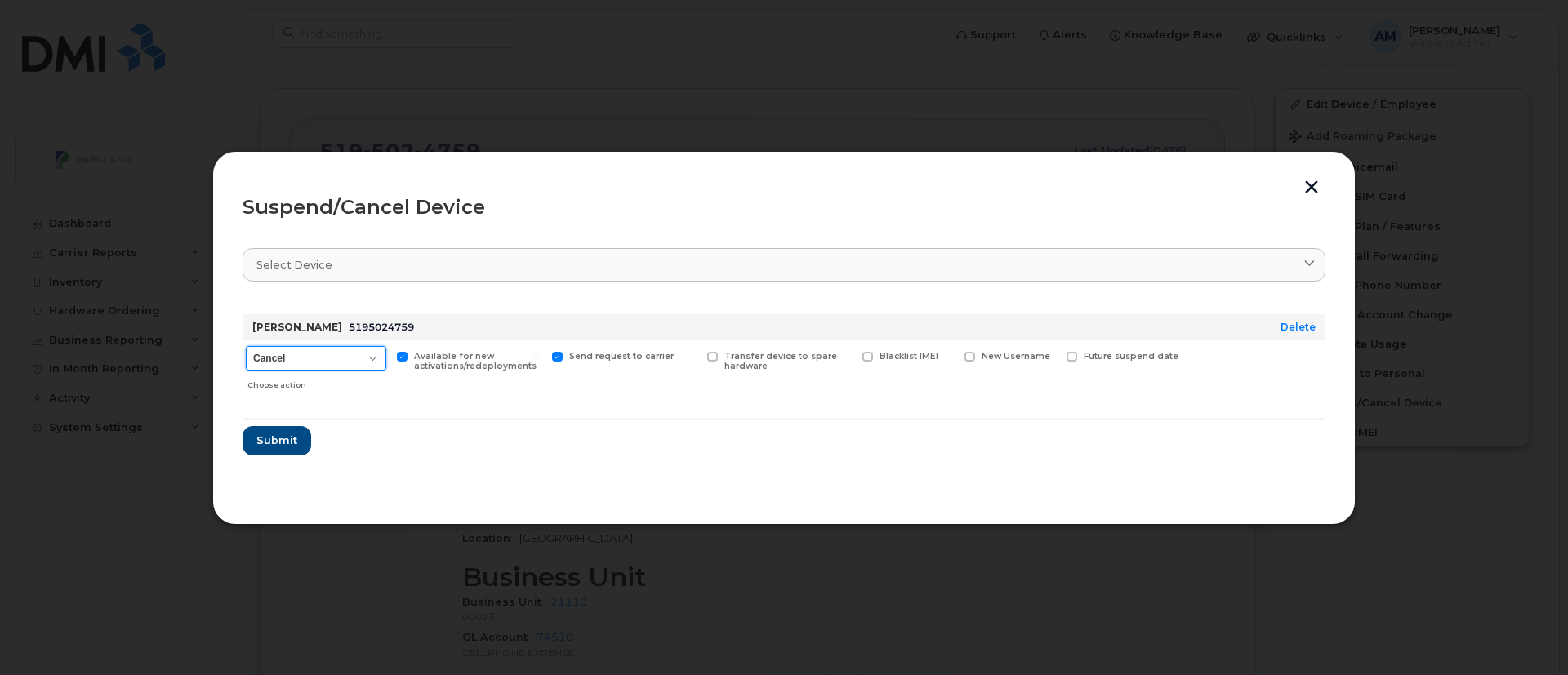
click at [363, 356] on select "Cancel Suspend - Extend Suspension Suspend - Reduced Rate Suspend - Full Rate S…" at bounding box center [316, 358] width 140 height 25
click at [401, 356] on span at bounding box center [402, 357] width 11 height 11
click at [385, 356] on input "Available for new activations/redeployments" at bounding box center [381, 355] width 8 height 8
checkbox input "false"
click at [298, 363] on select "Cancel Suspend - Extend Suspension Suspend - Reduced Rate Suspend - Full Rate S…" at bounding box center [316, 358] width 140 height 25
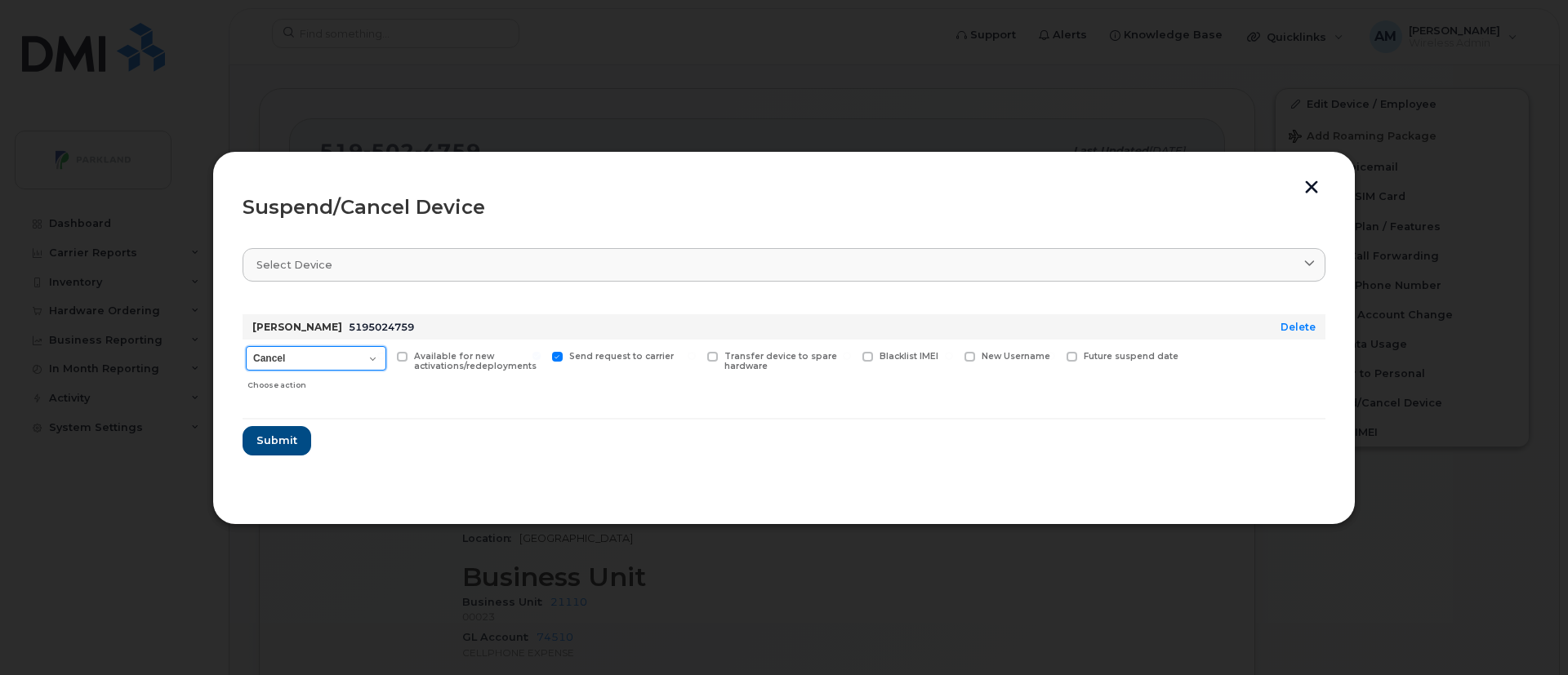
select select "[object Object]"
click at [246, 346] on select "Cancel Suspend - Extend Suspension Suspend - Reduced Rate Suspend - Full Rate S…" at bounding box center [316, 358] width 140 height 25
click at [281, 442] on span "Submit" at bounding box center [276, 441] width 41 height 16
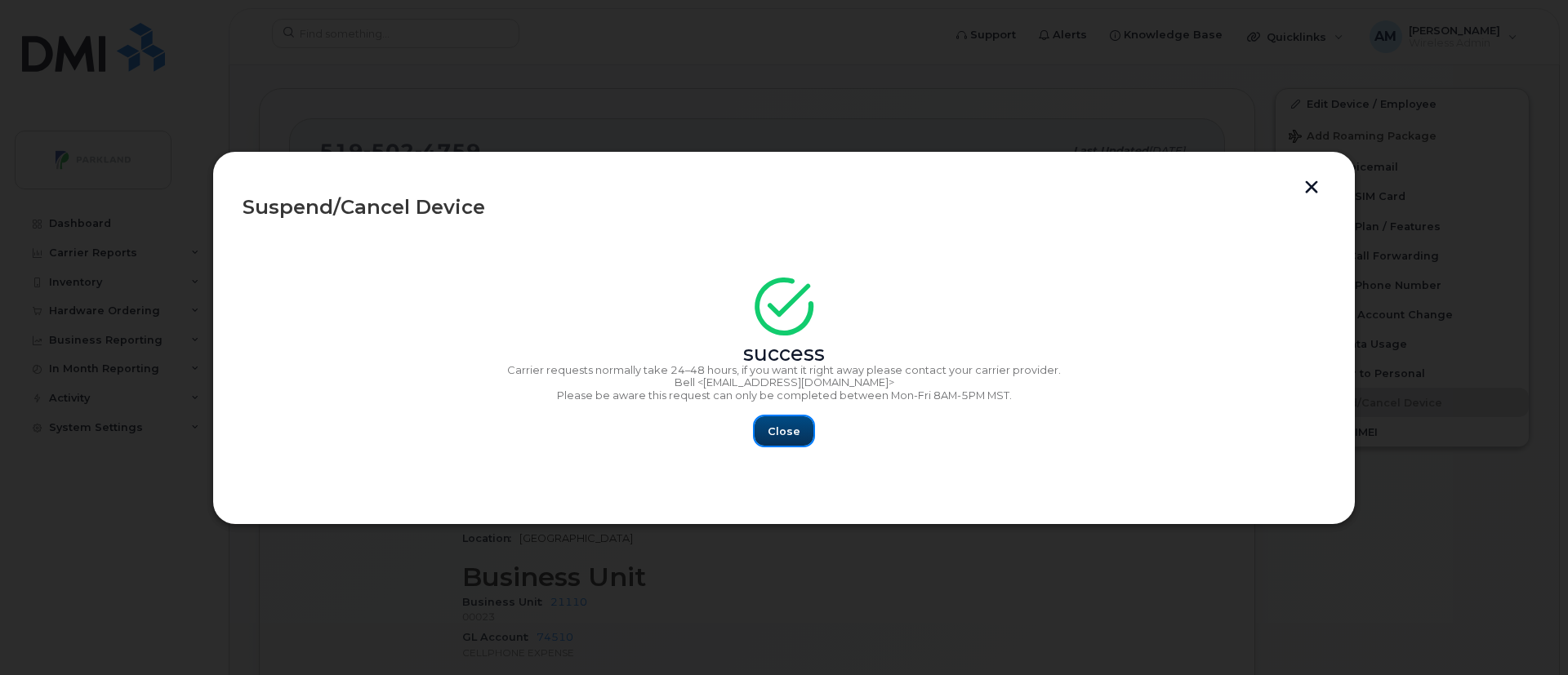
click at [785, 435] on span "Close" at bounding box center [783, 432] width 32 height 16
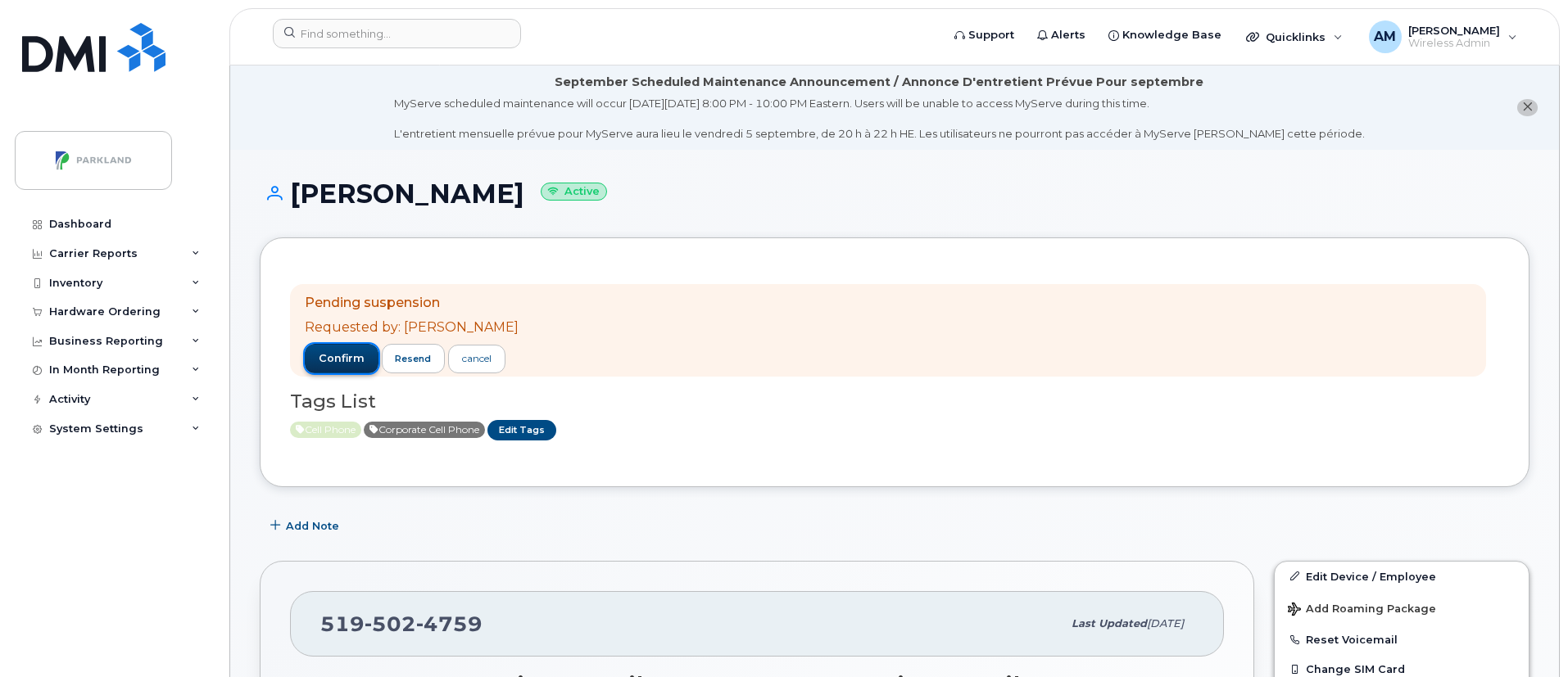
click at [340, 350] on button "confirm" at bounding box center [342, 358] width 74 height 29
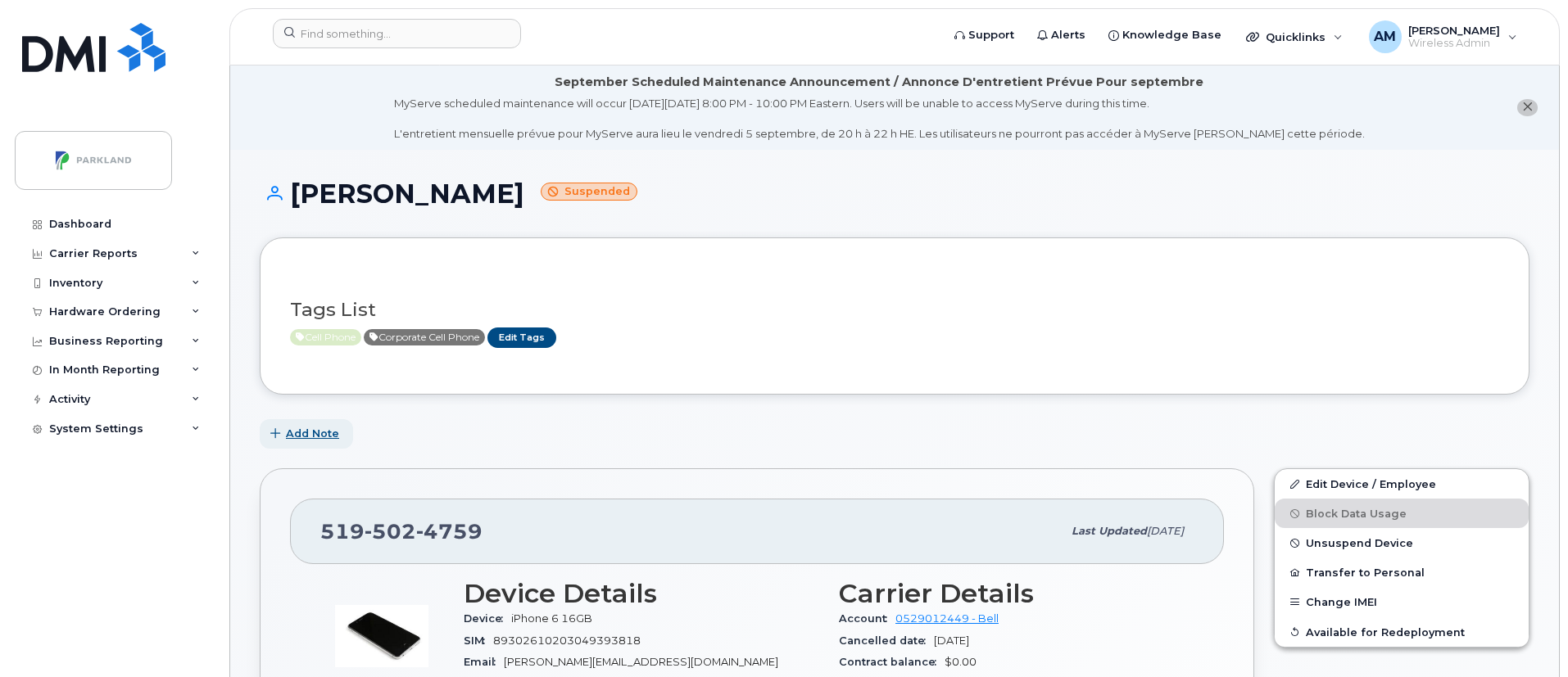
click at [314, 440] on span "Add Note" at bounding box center [313, 434] width 53 height 16
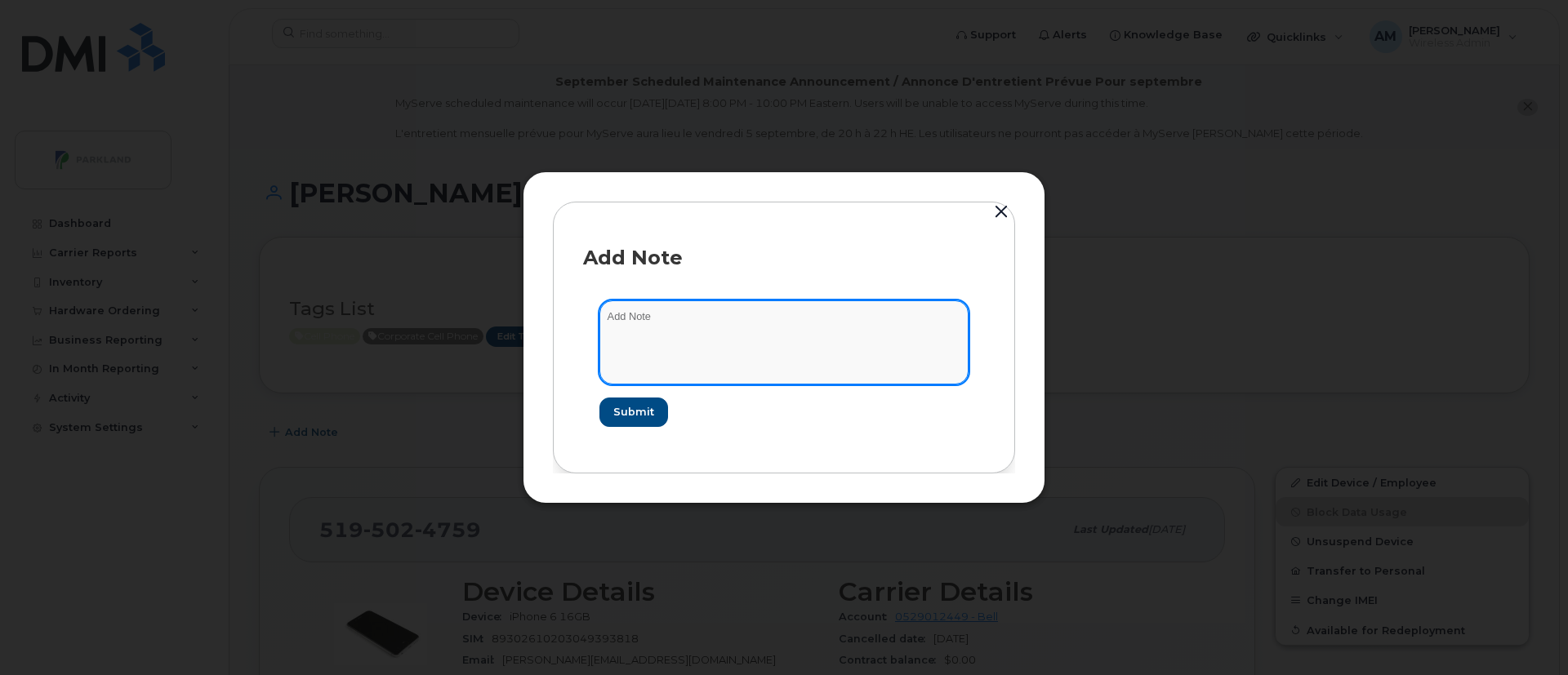
click at [647, 324] on textarea at bounding box center [784, 341] width 369 height 83
paste textarea "SCTASK0555103"
type textarea "SCTASK0555103-suspending line as per manager confirmation"
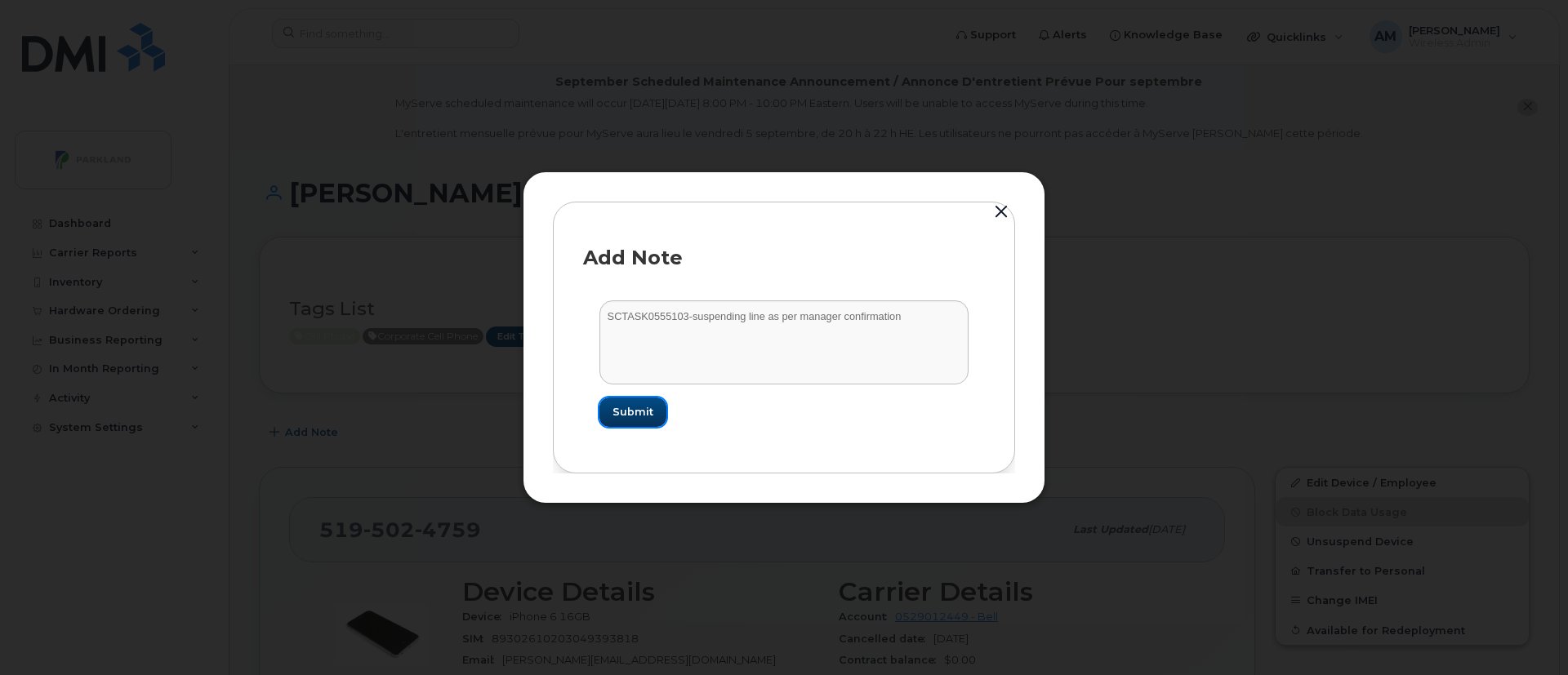
click at [625, 415] on span "Submit" at bounding box center [633, 412] width 41 height 16
